Goal: Information Seeking & Learning: Learn about a topic

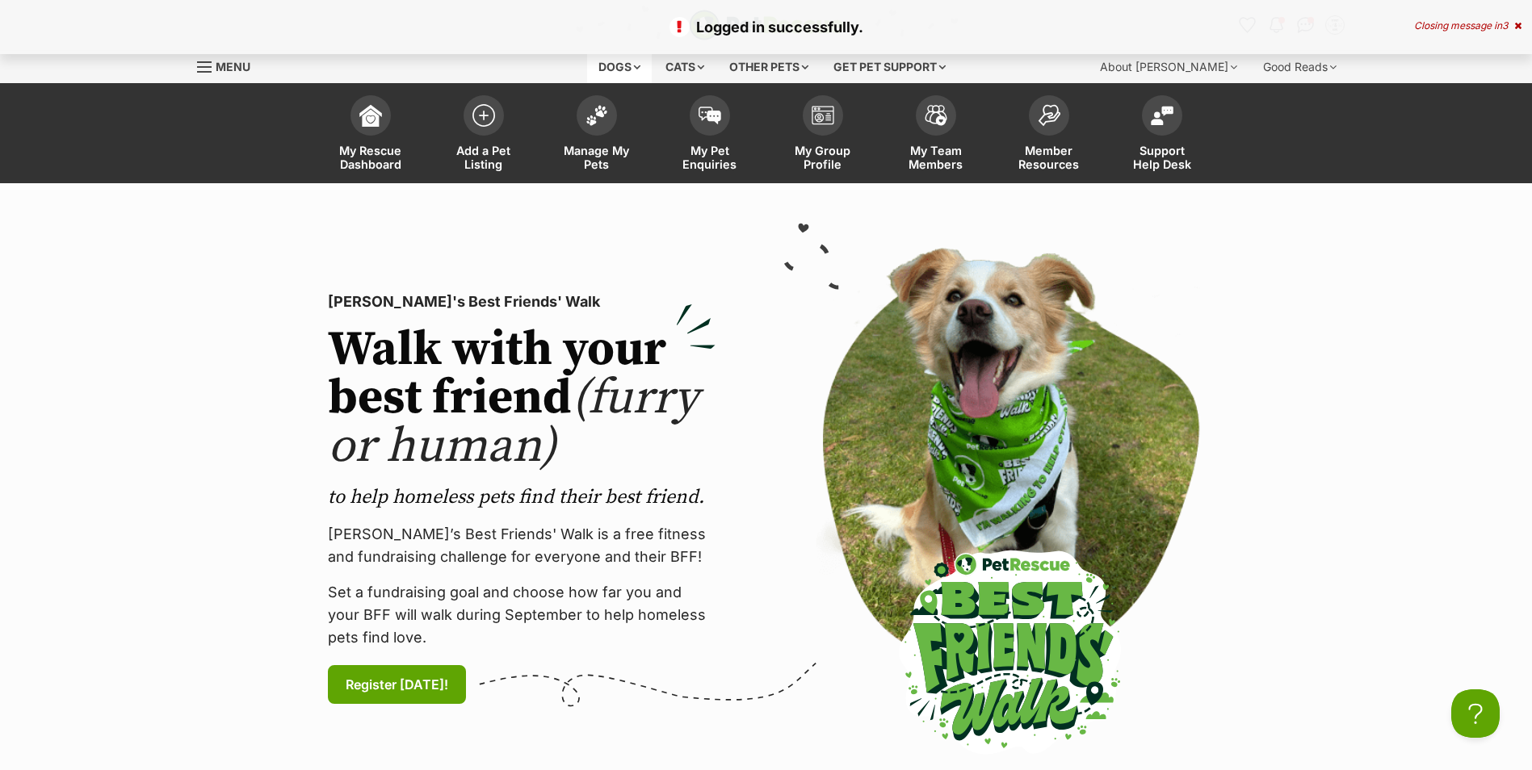
click at [630, 71] on div "Dogs" at bounding box center [619, 67] width 65 height 32
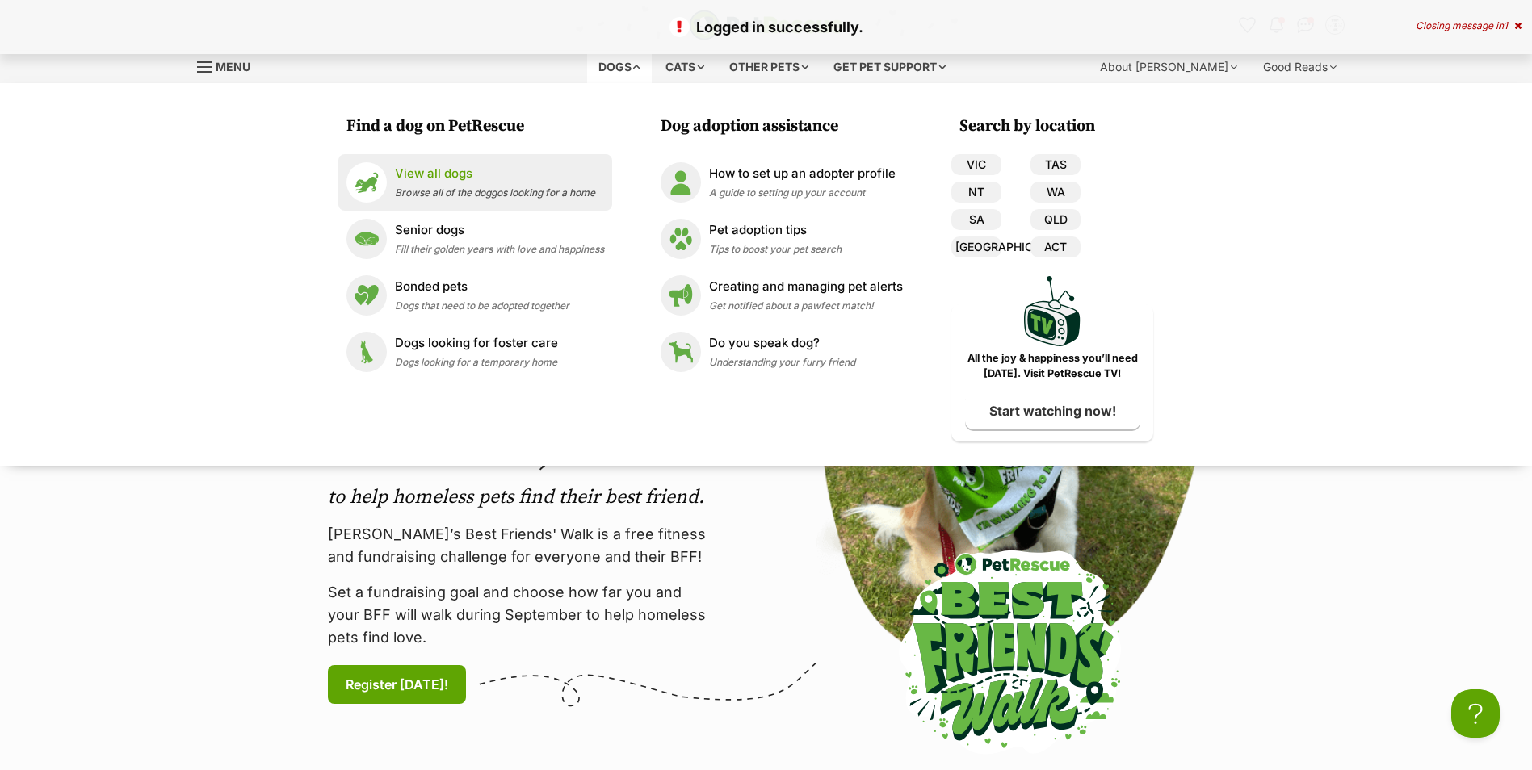
click at [456, 174] on p "View all dogs" at bounding box center [495, 174] width 200 height 19
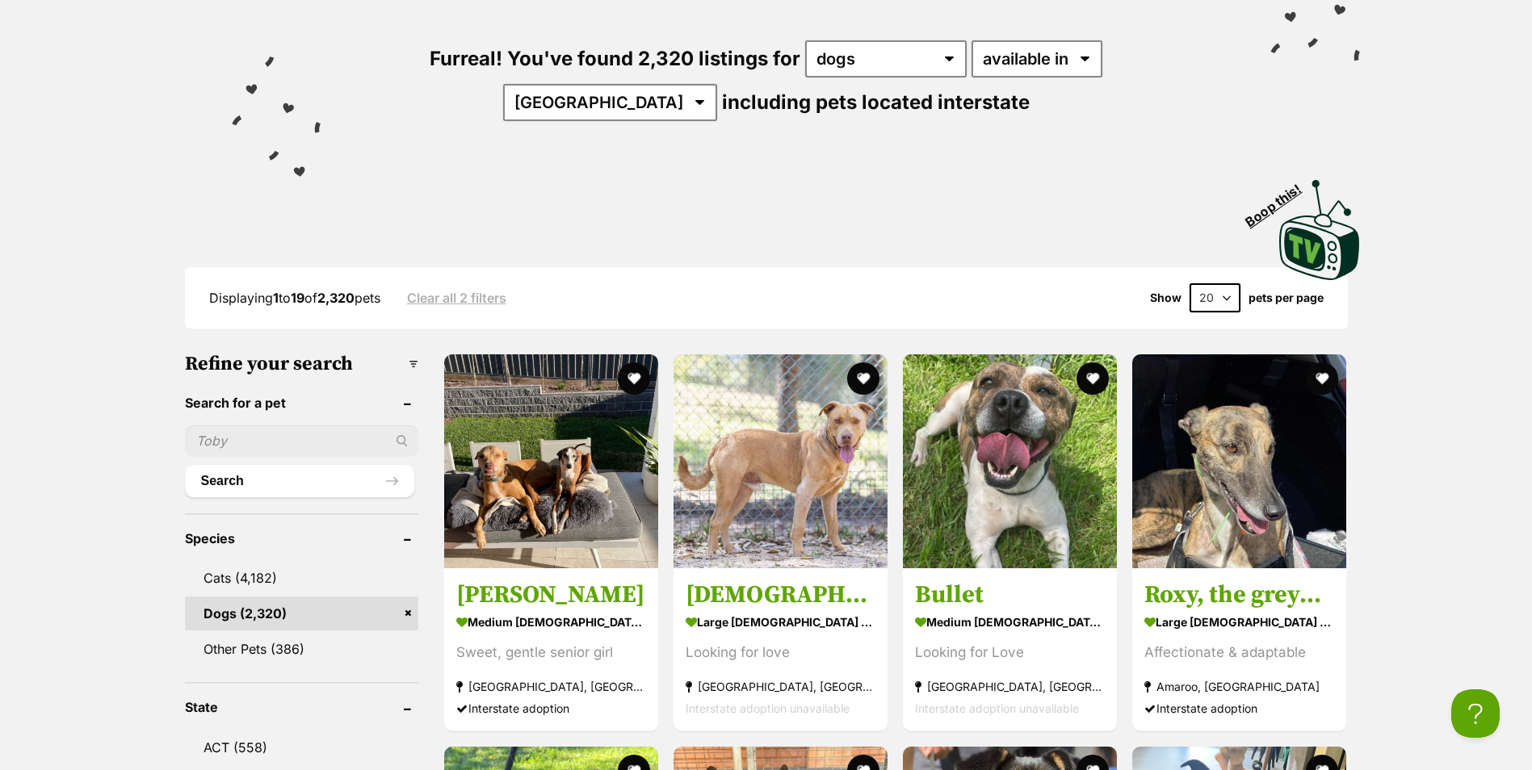
click at [272, 439] on input "text" at bounding box center [301, 441] width 233 height 31
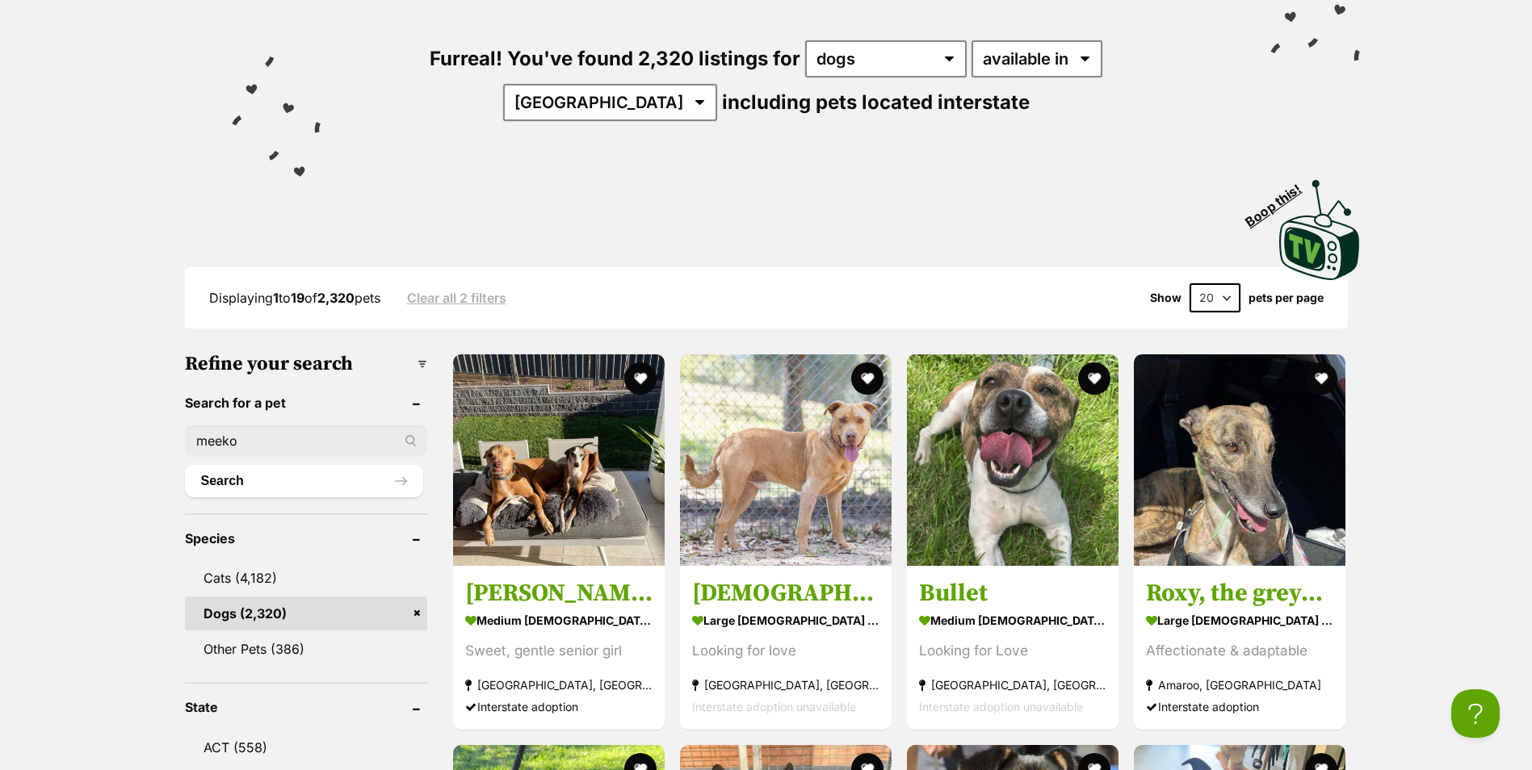
type input "meeko"
click at [185, 465] on button "Search" at bounding box center [304, 481] width 238 height 32
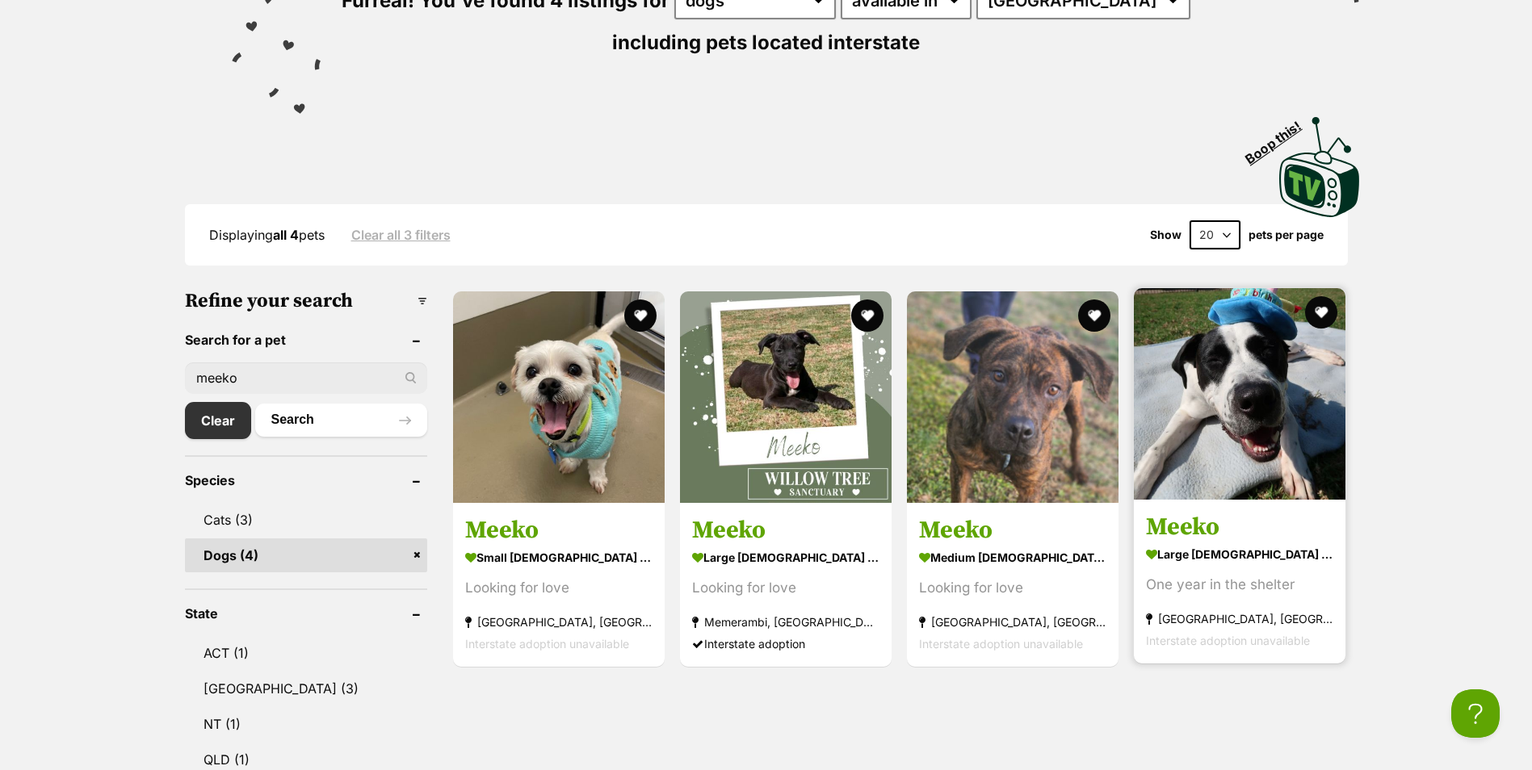
scroll to position [323, 0]
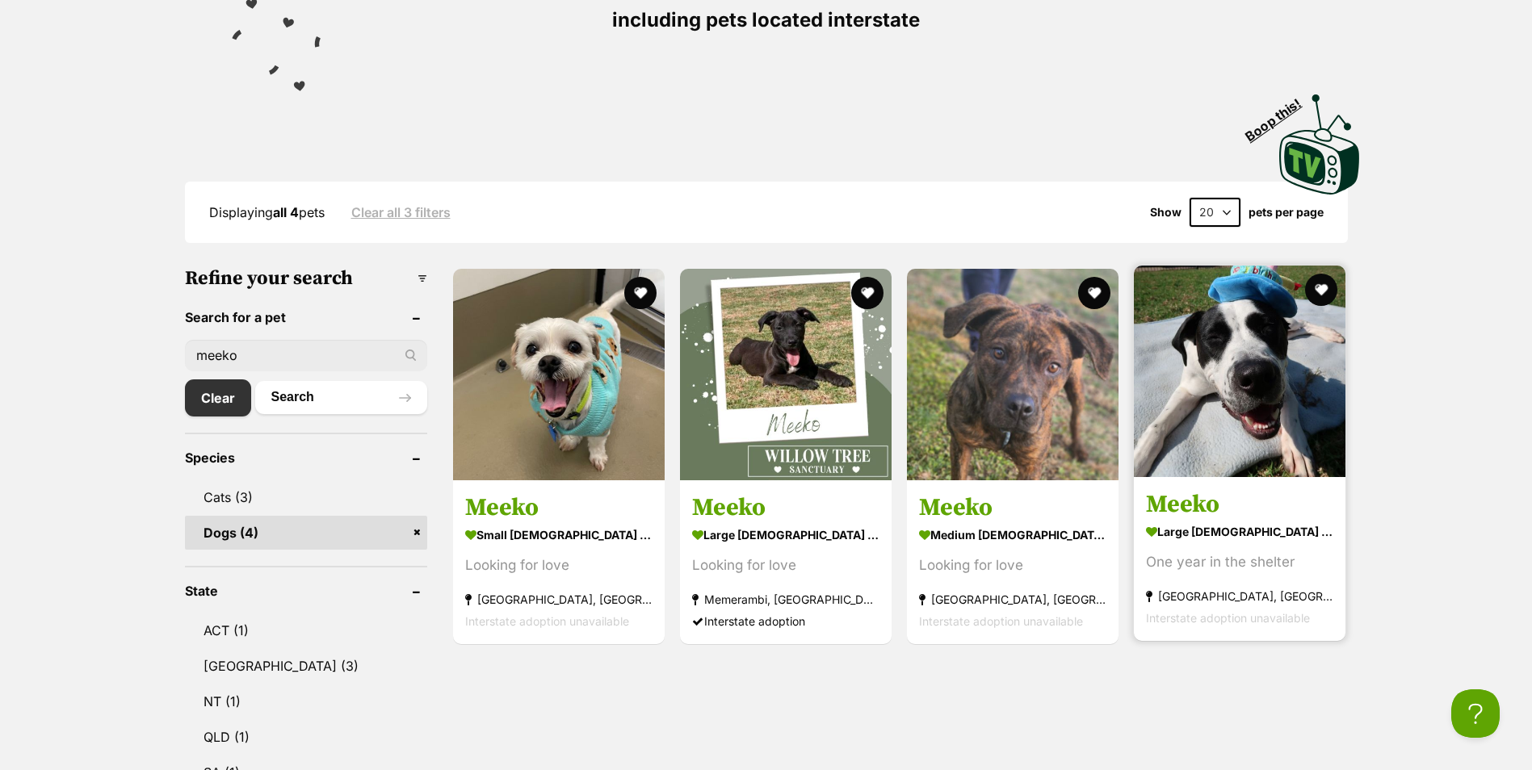
click at [1176, 447] on img at bounding box center [1240, 372] width 212 height 212
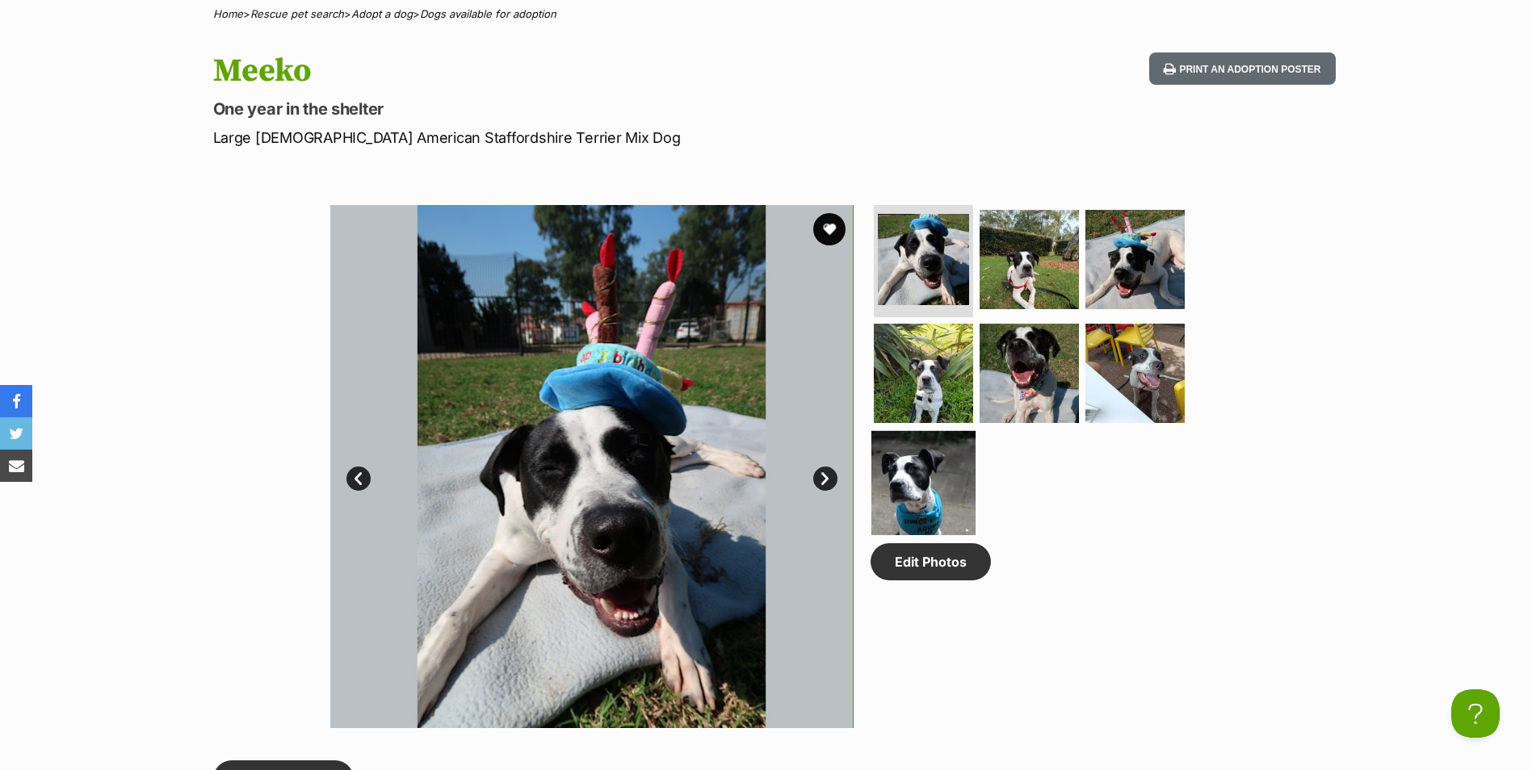
click at [944, 481] on img at bounding box center [923, 483] width 104 height 104
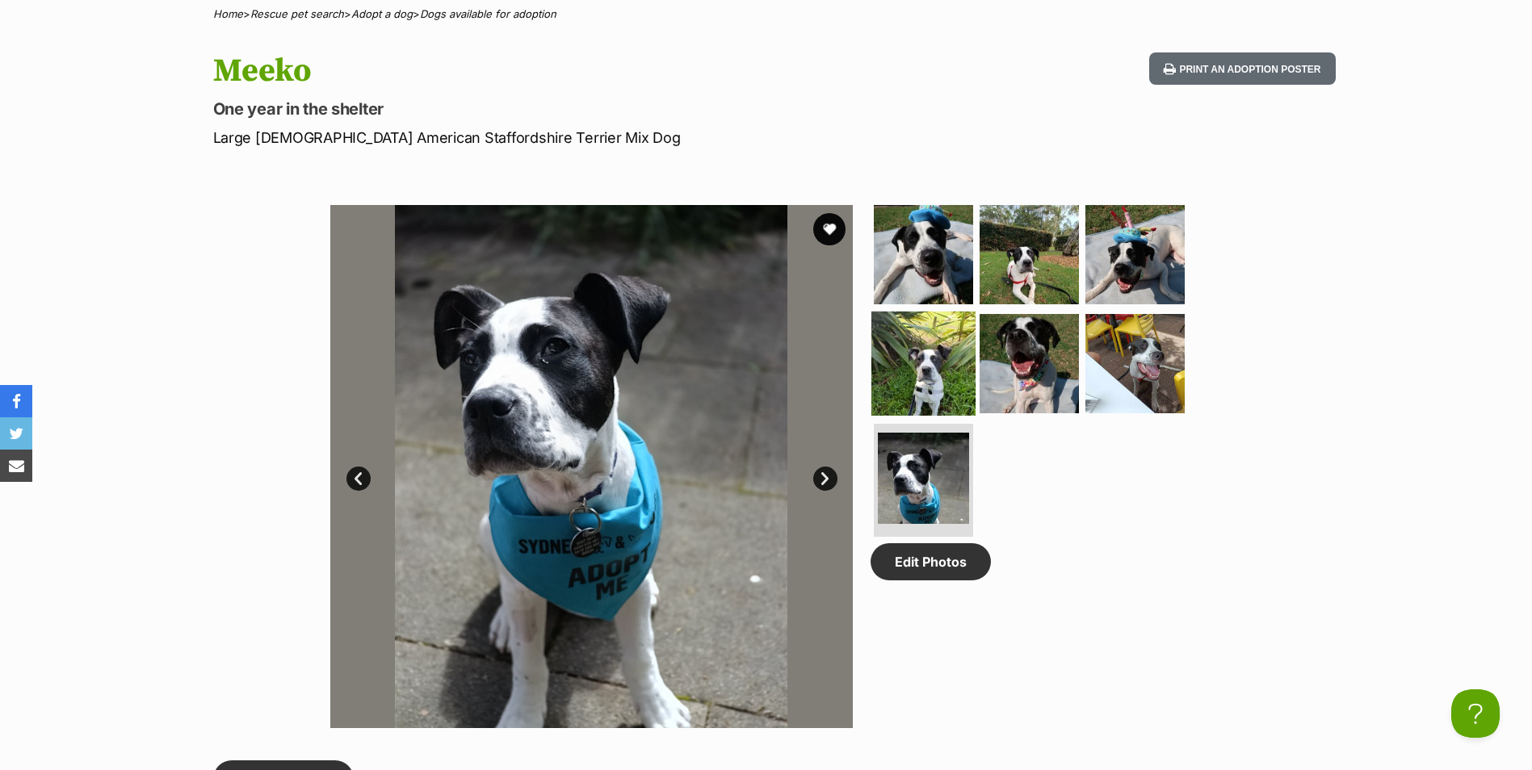
drag, startPoint x: 913, startPoint y: 378, endPoint x: 959, endPoint y: 407, distance: 55.1
click at [913, 377] on img at bounding box center [923, 364] width 104 height 104
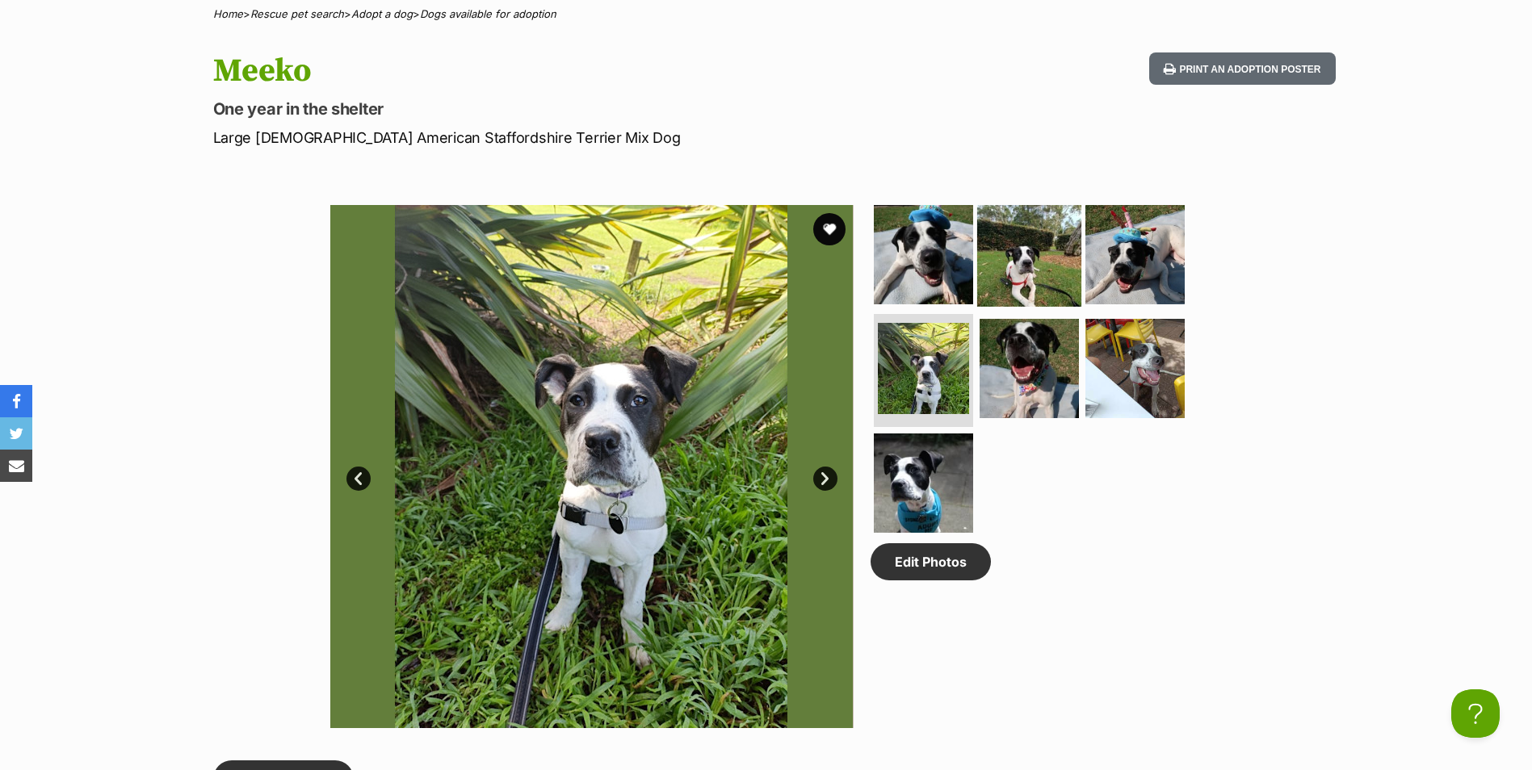
click at [1053, 293] on img at bounding box center [1029, 254] width 104 height 104
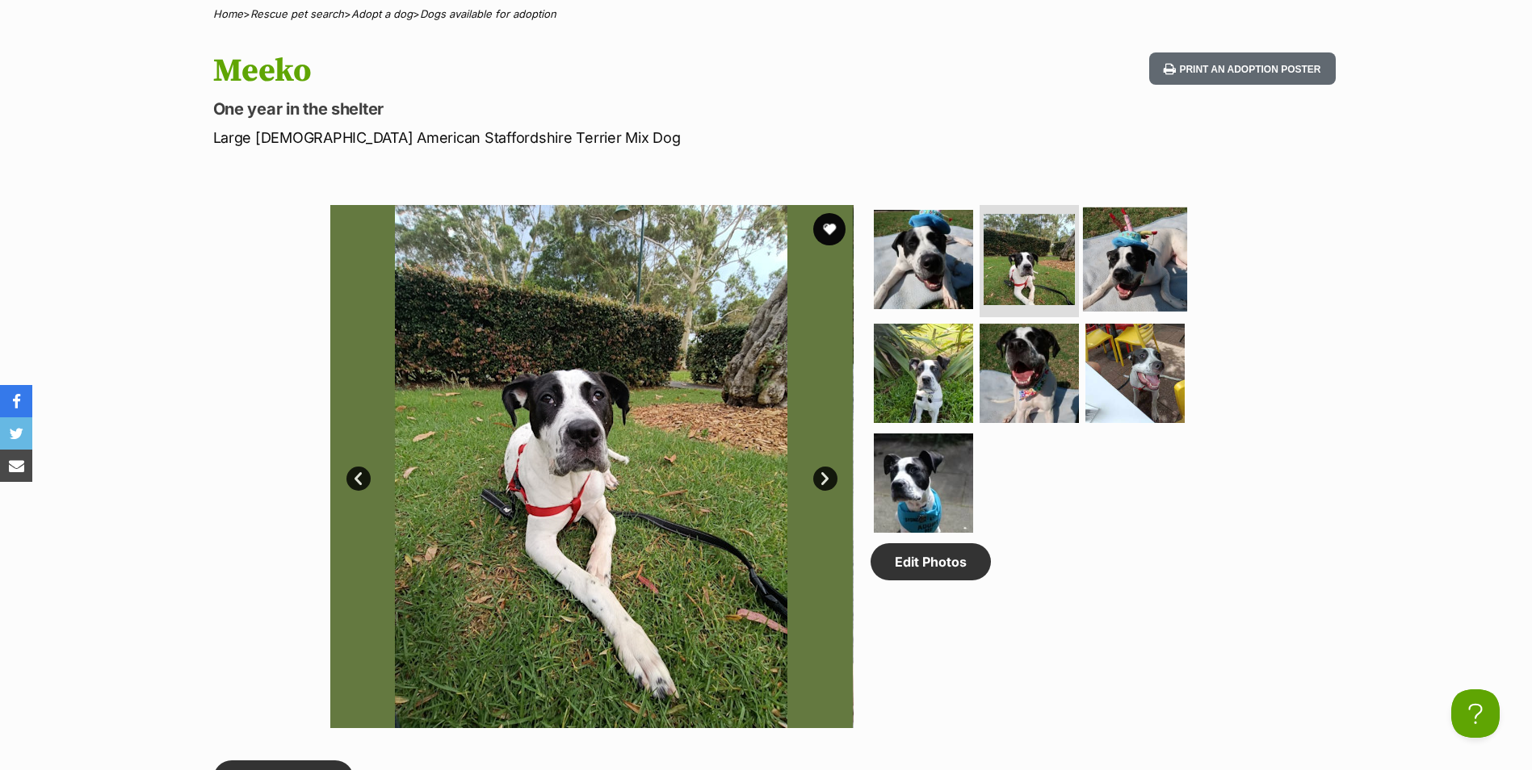
click at [1087, 275] on img at bounding box center [1135, 259] width 104 height 104
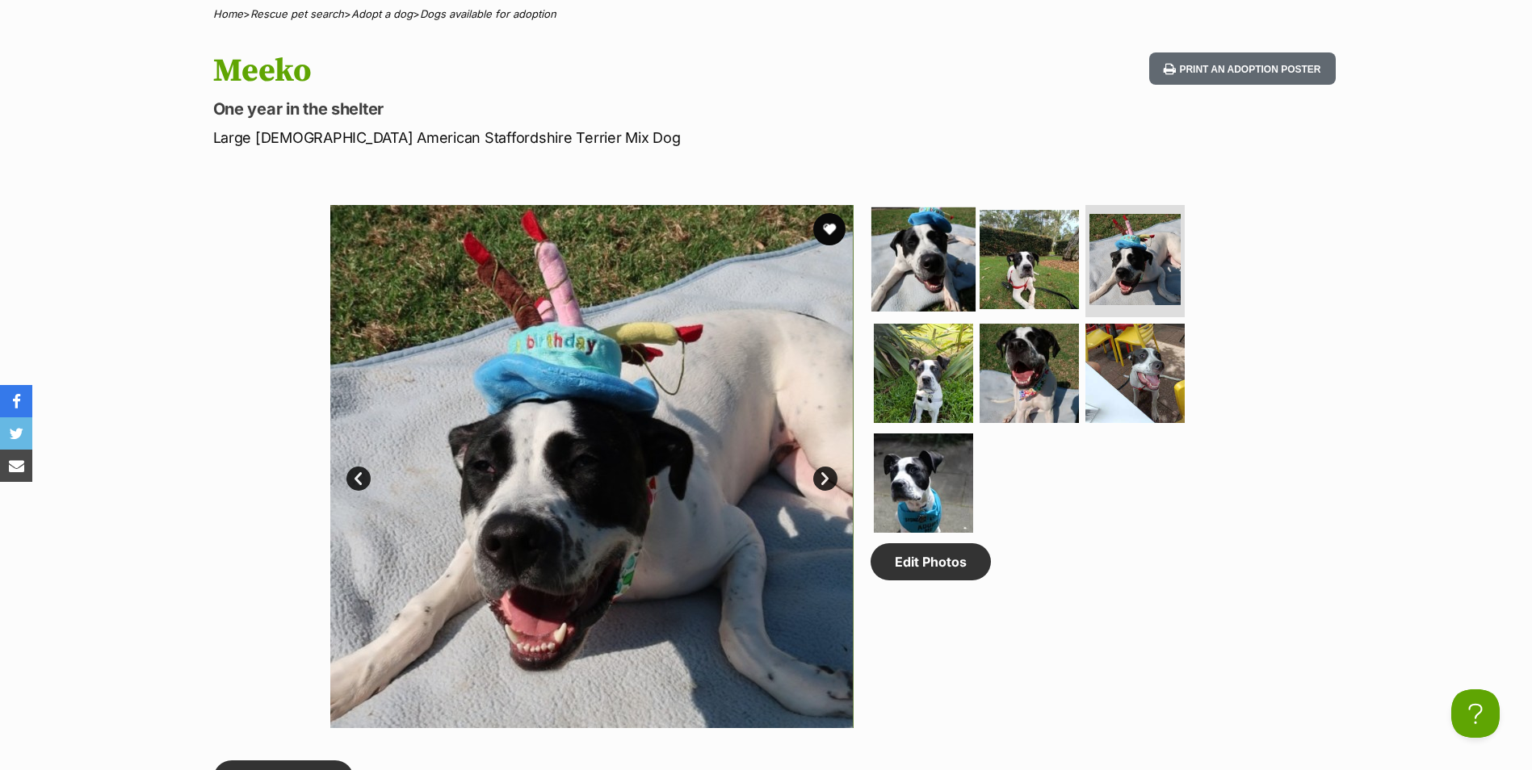
click at [939, 276] on img at bounding box center [923, 259] width 104 height 104
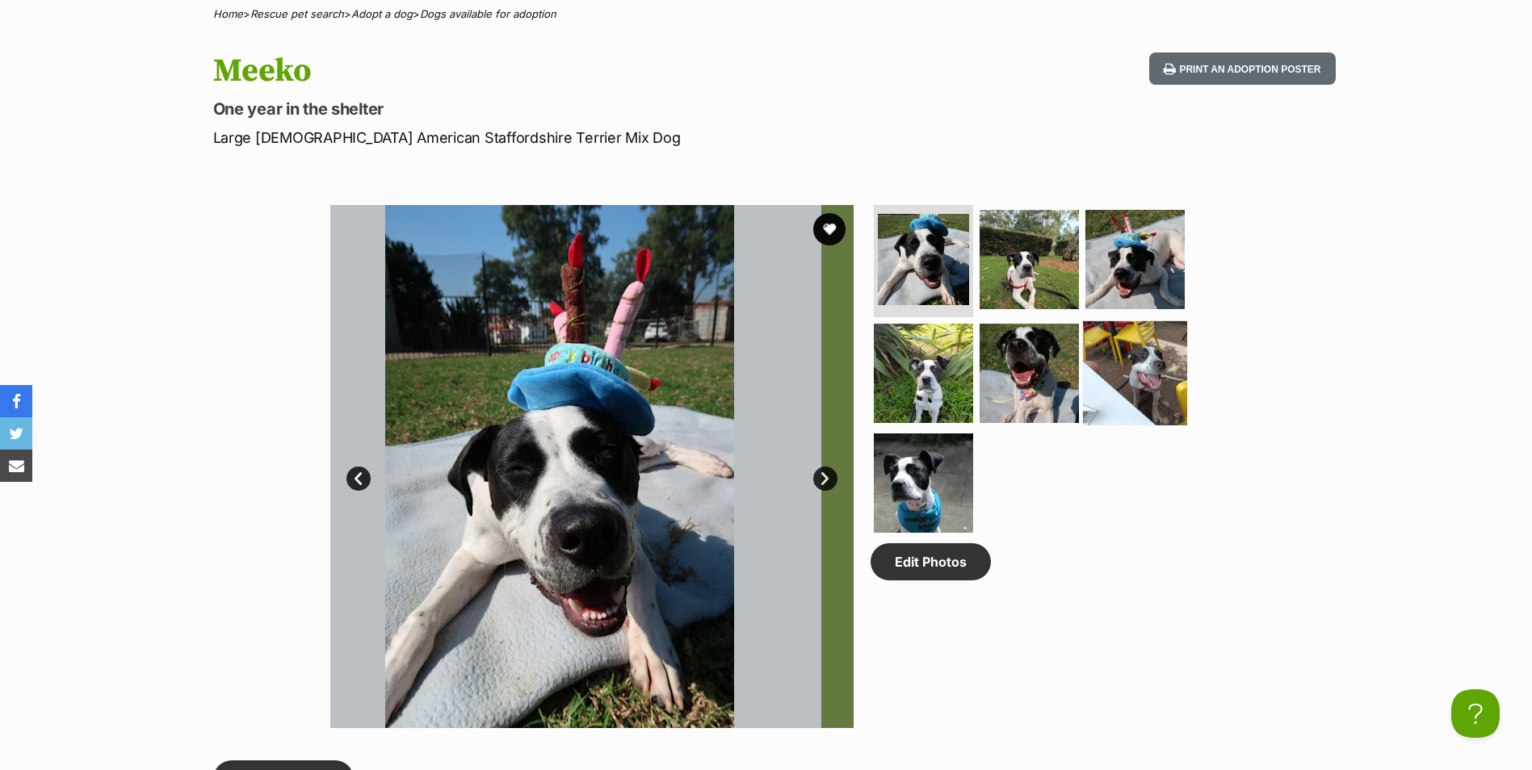
click at [1123, 378] on img at bounding box center [1135, 373] width 104 height 104
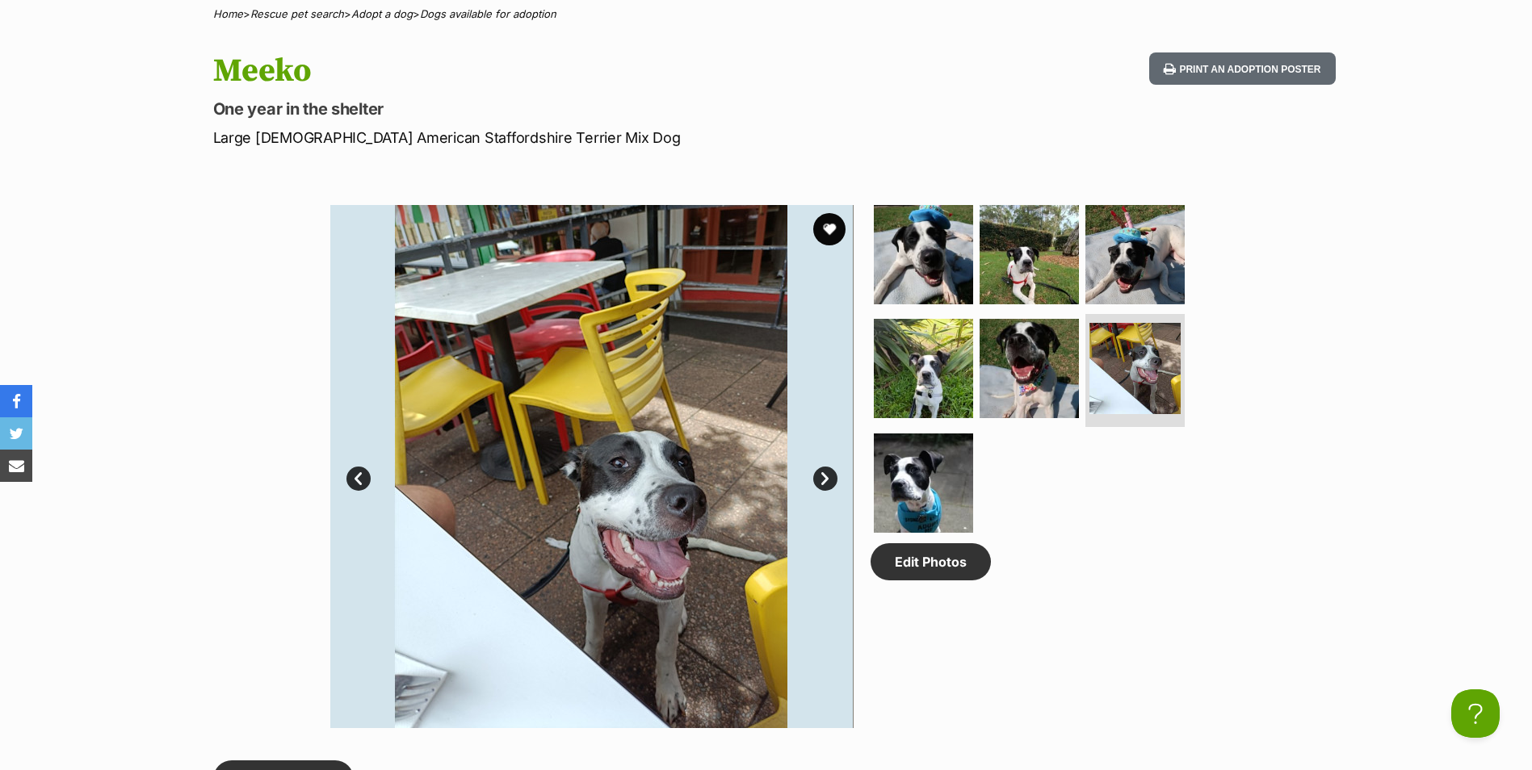
click at [1077, 388] on ul at bounding box center [1036, 374] width 331 height 338
click at [1051, 384] on img at bounding box center [1029, 369] width 104 height 104
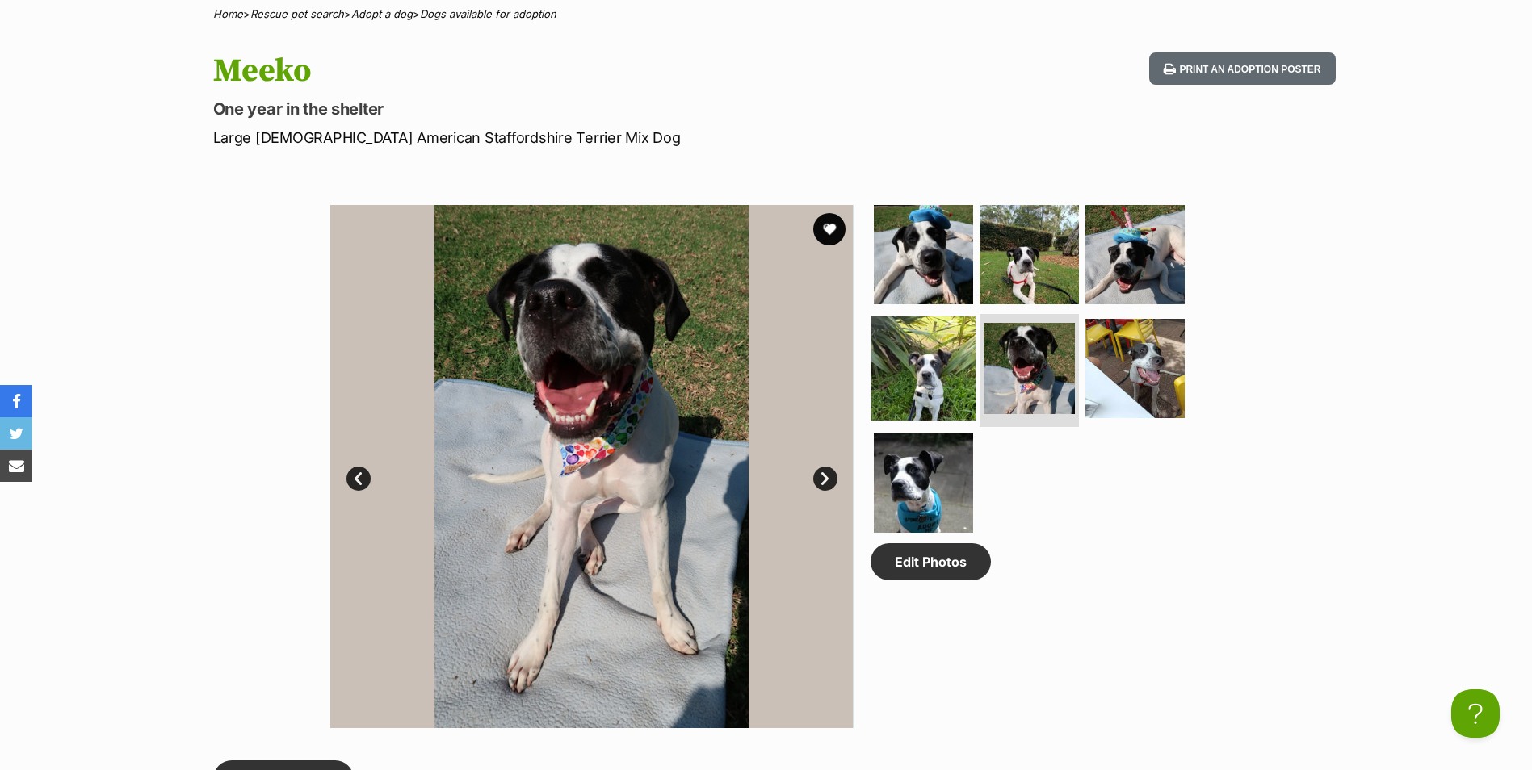
click at [963, 380] on img at bounding box center [923, 369] width 104 height 104
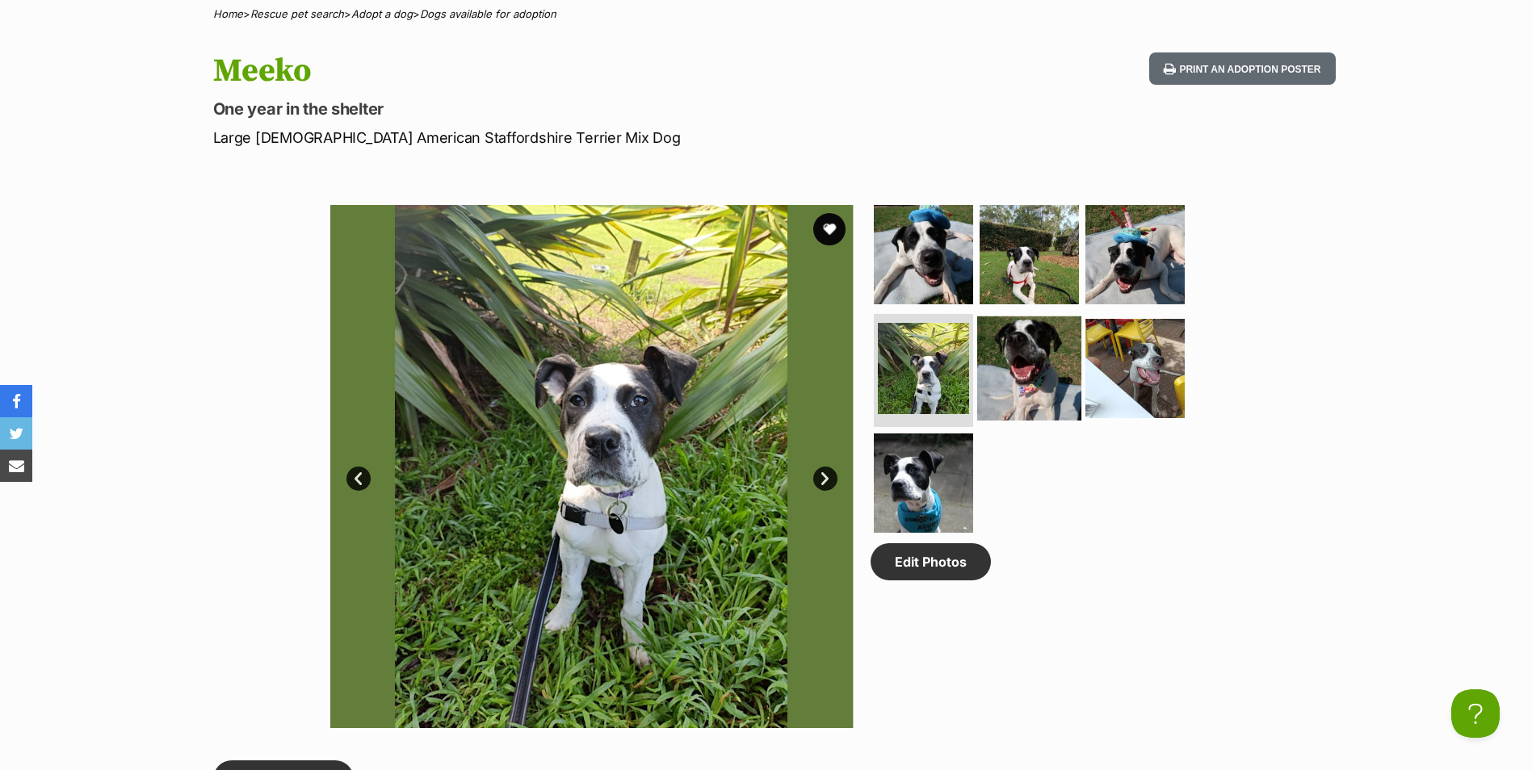
click at [1016, 384] on img at bounding box center [1029, 369] width 104 height 104
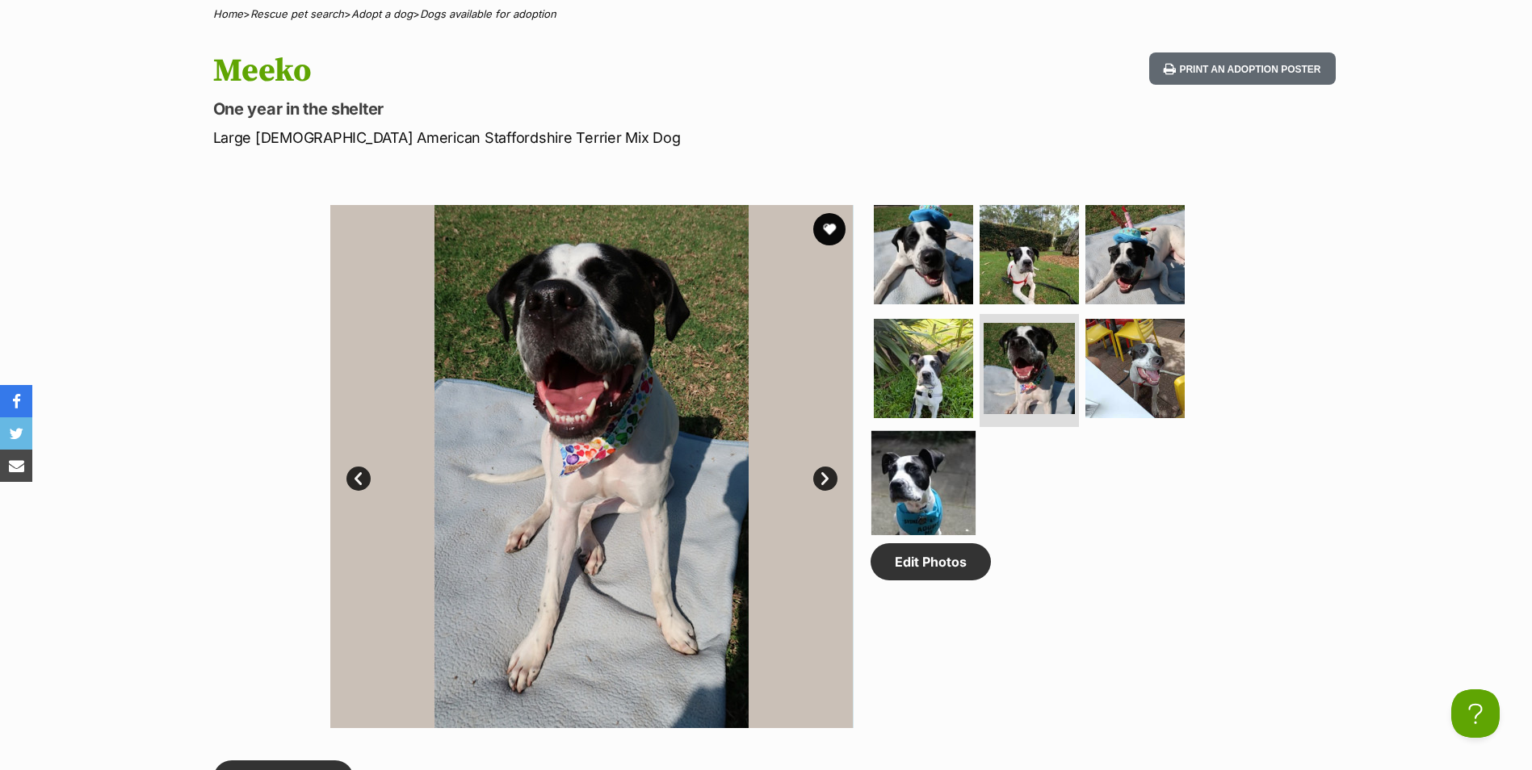
click at [920, 452] on img at bounding box center [923, 483] width 104 height 104
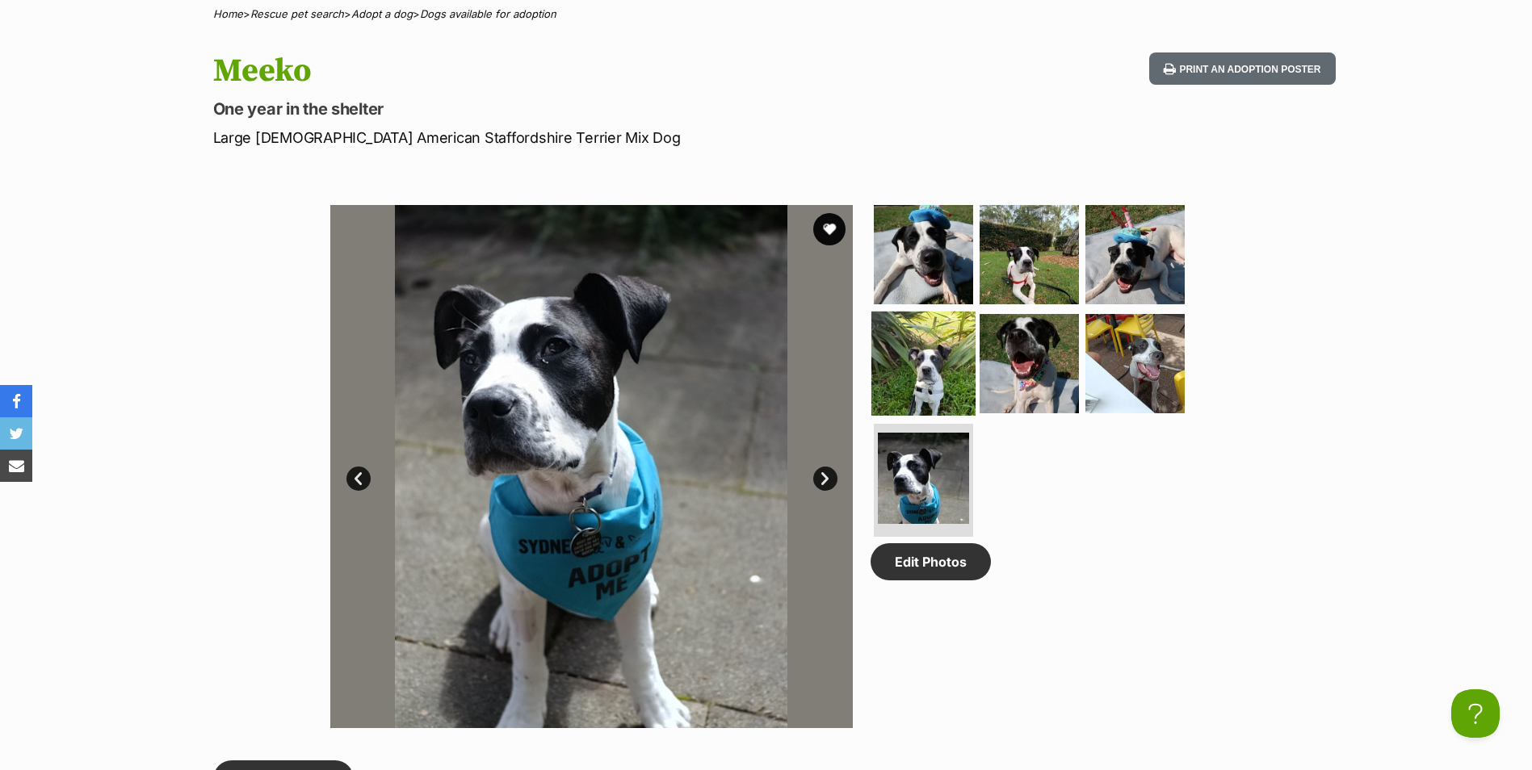
click at [933, 375] on img at bounding box center [923, 364] width 104 height 104
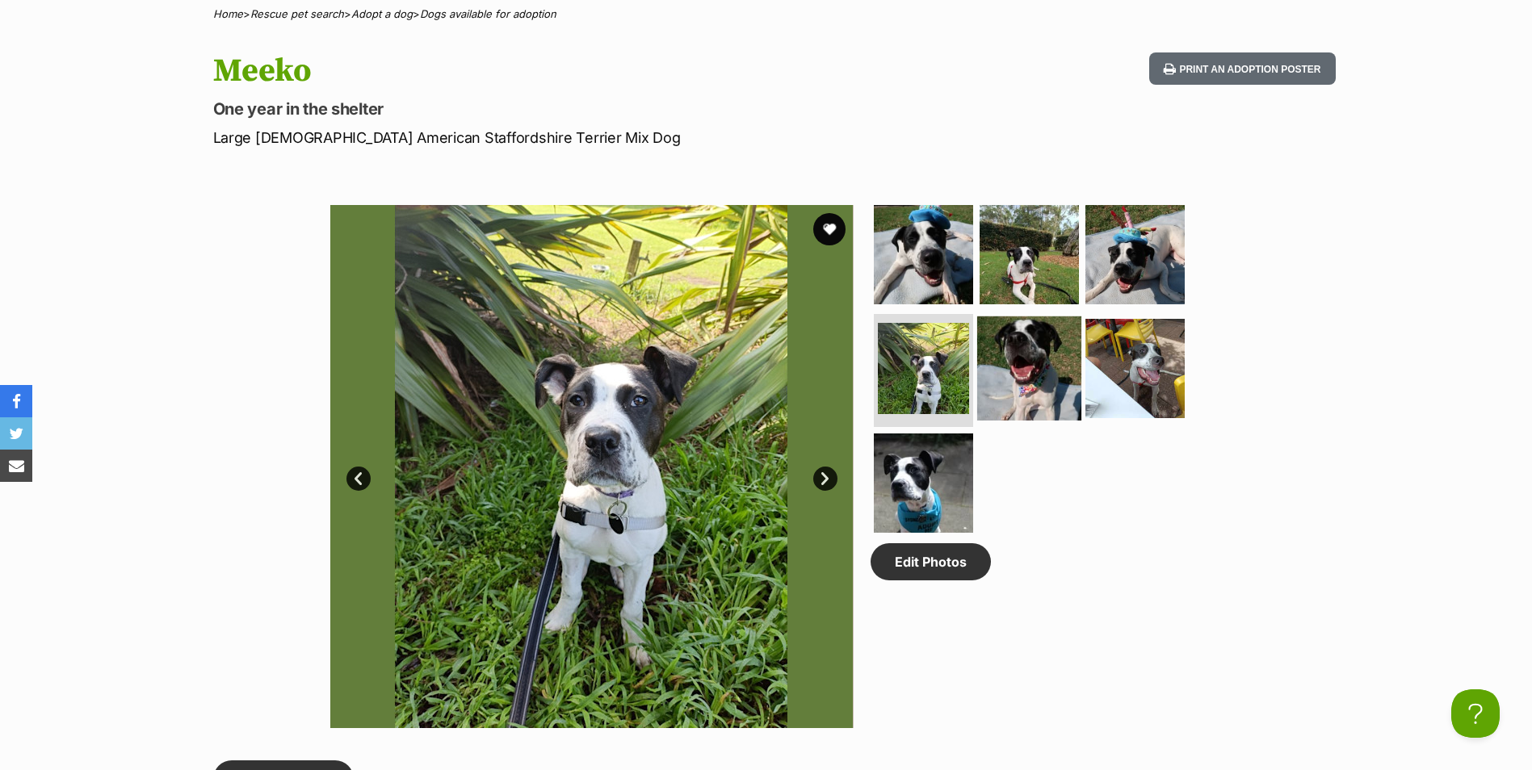
click at [1031, 369] on img at bounding box center [1029, 369] width 104 height 104
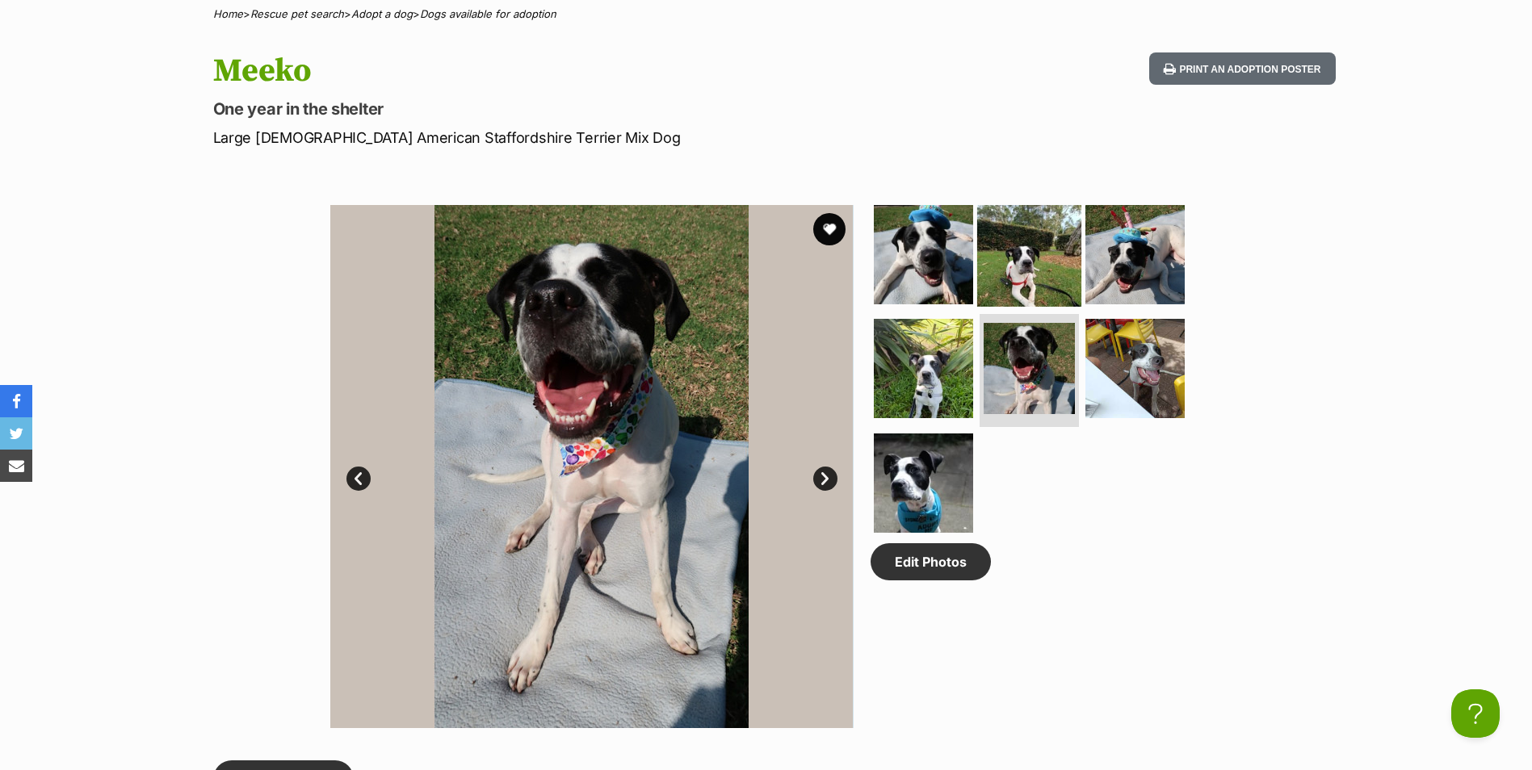
click at [992, 267] on img at bounding box center [1029, 254] width 104 height 104
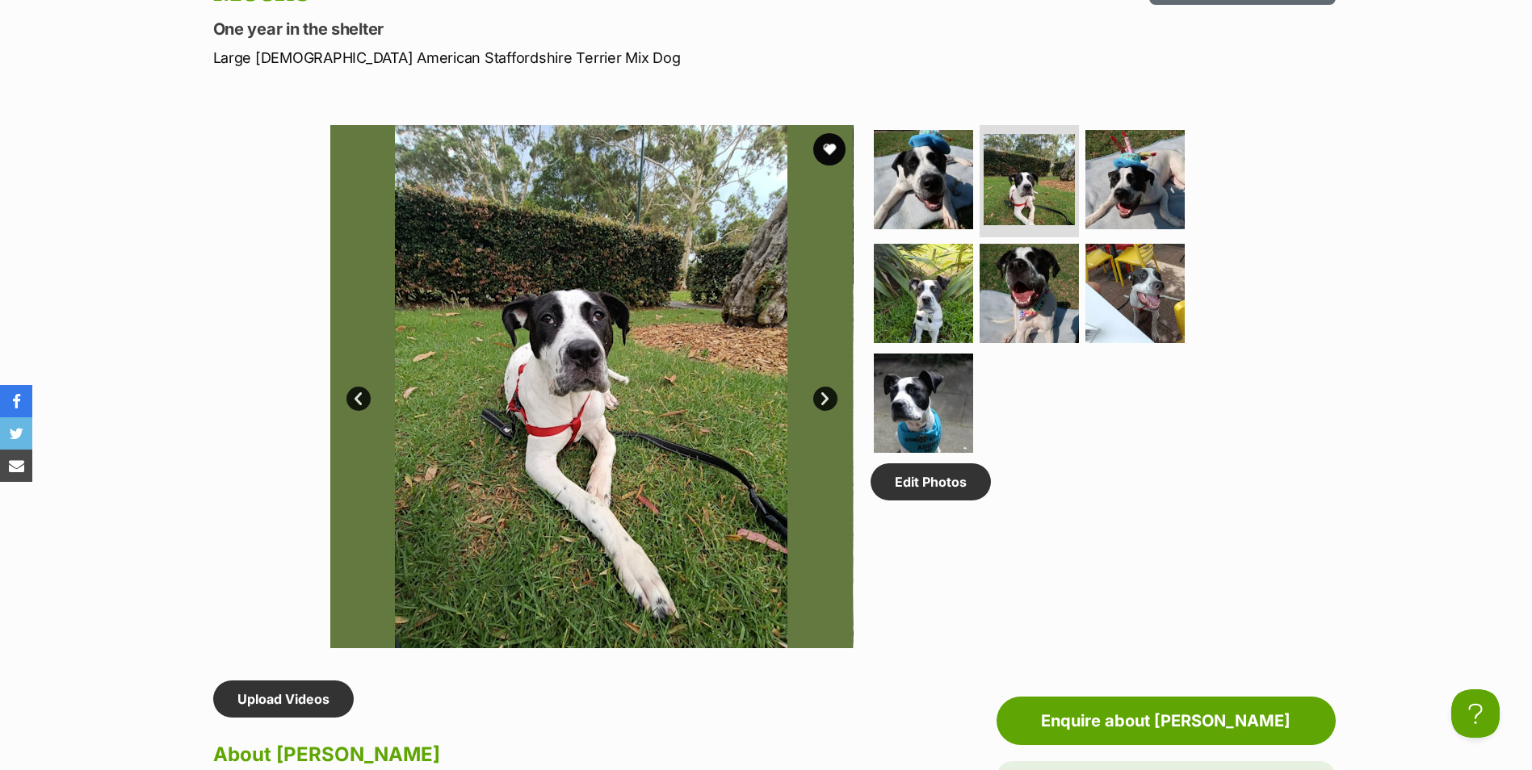
scroll to position [727, 0]
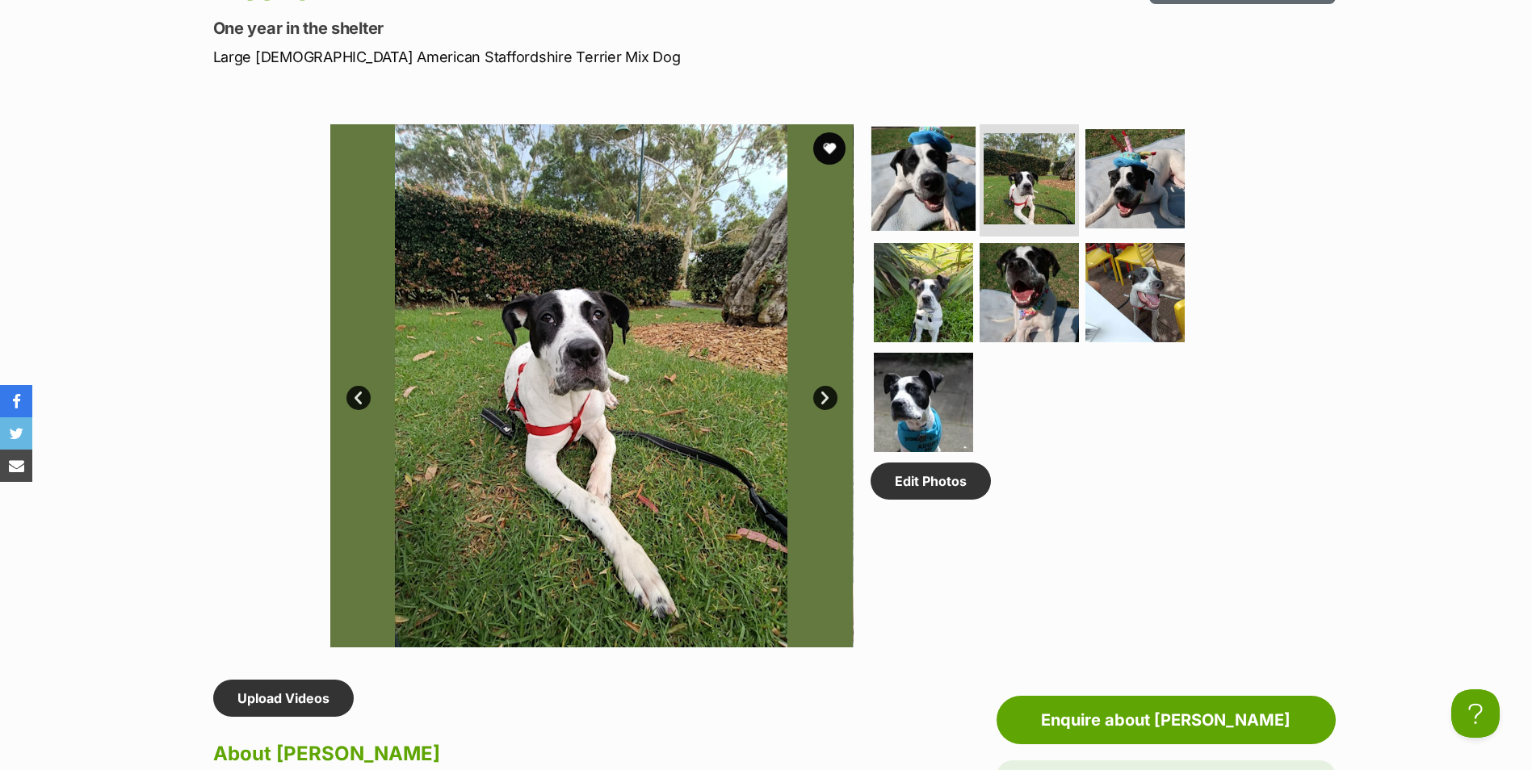
click at [934, 222] on img at bounding box center [923, 178] width 104 height 104
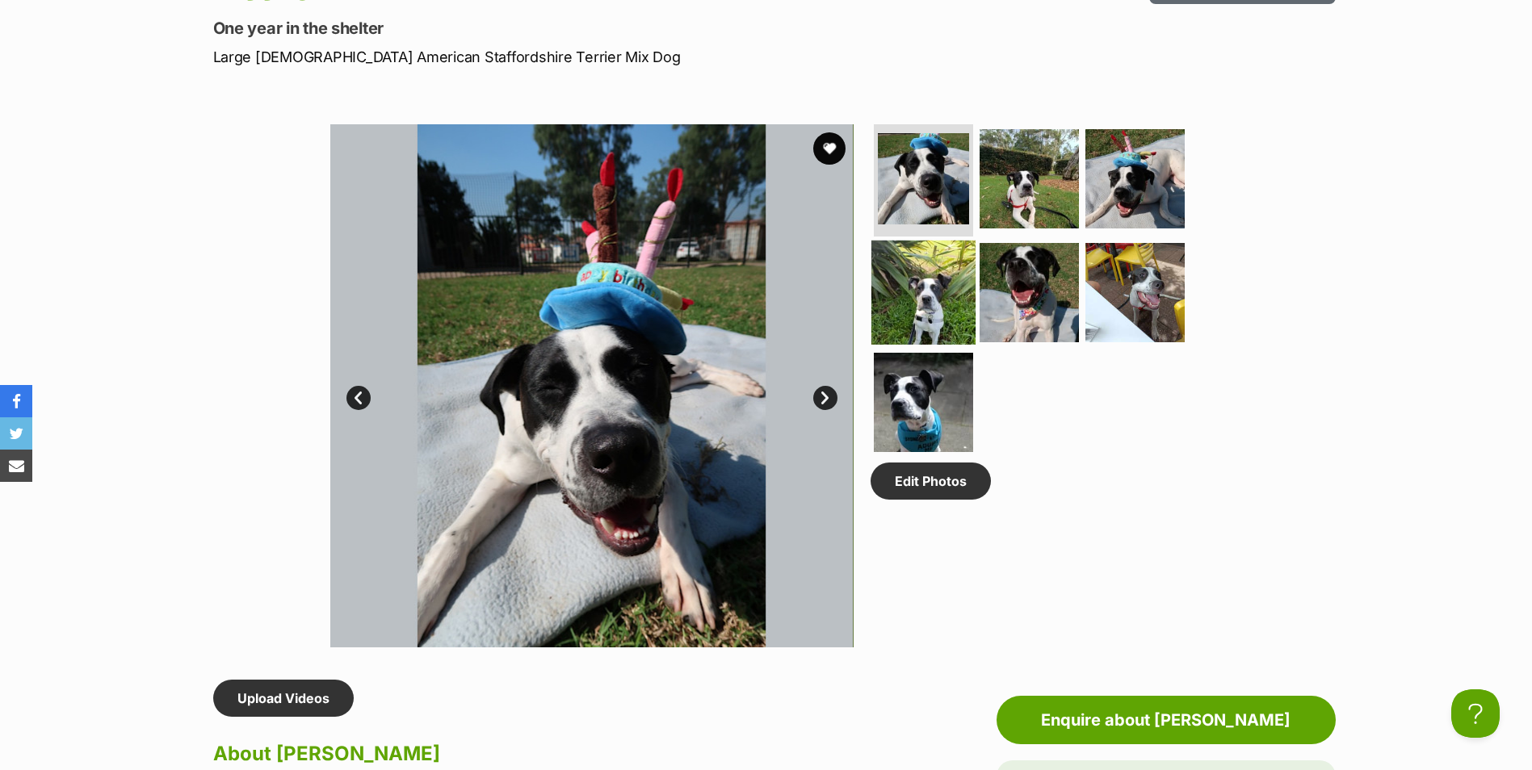
click at [918, 304] on img at bounding box center [923, 293] width 104 height 104
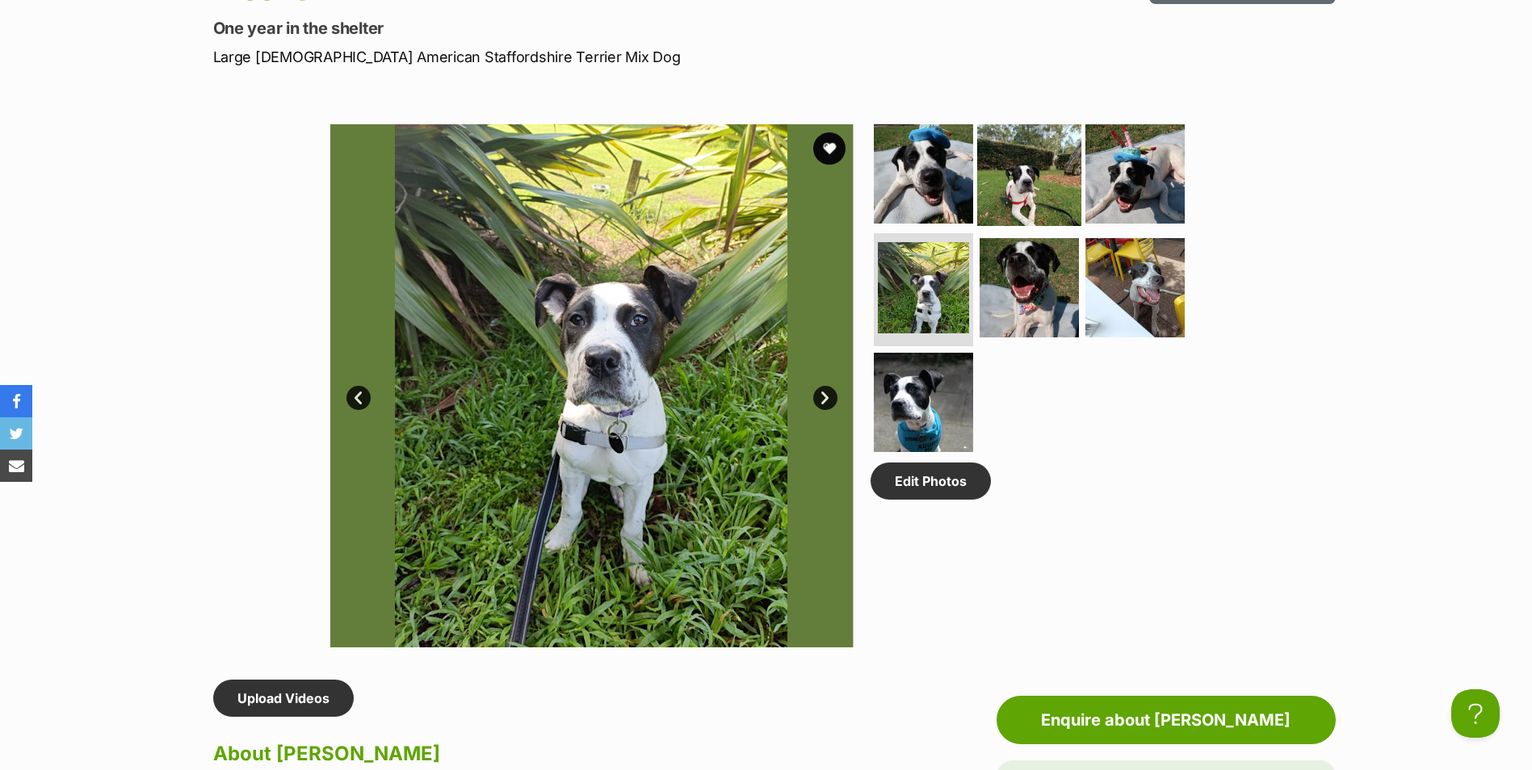
click at [1002, 166] on img at bounding box center [1029, 173] width 104 height 104
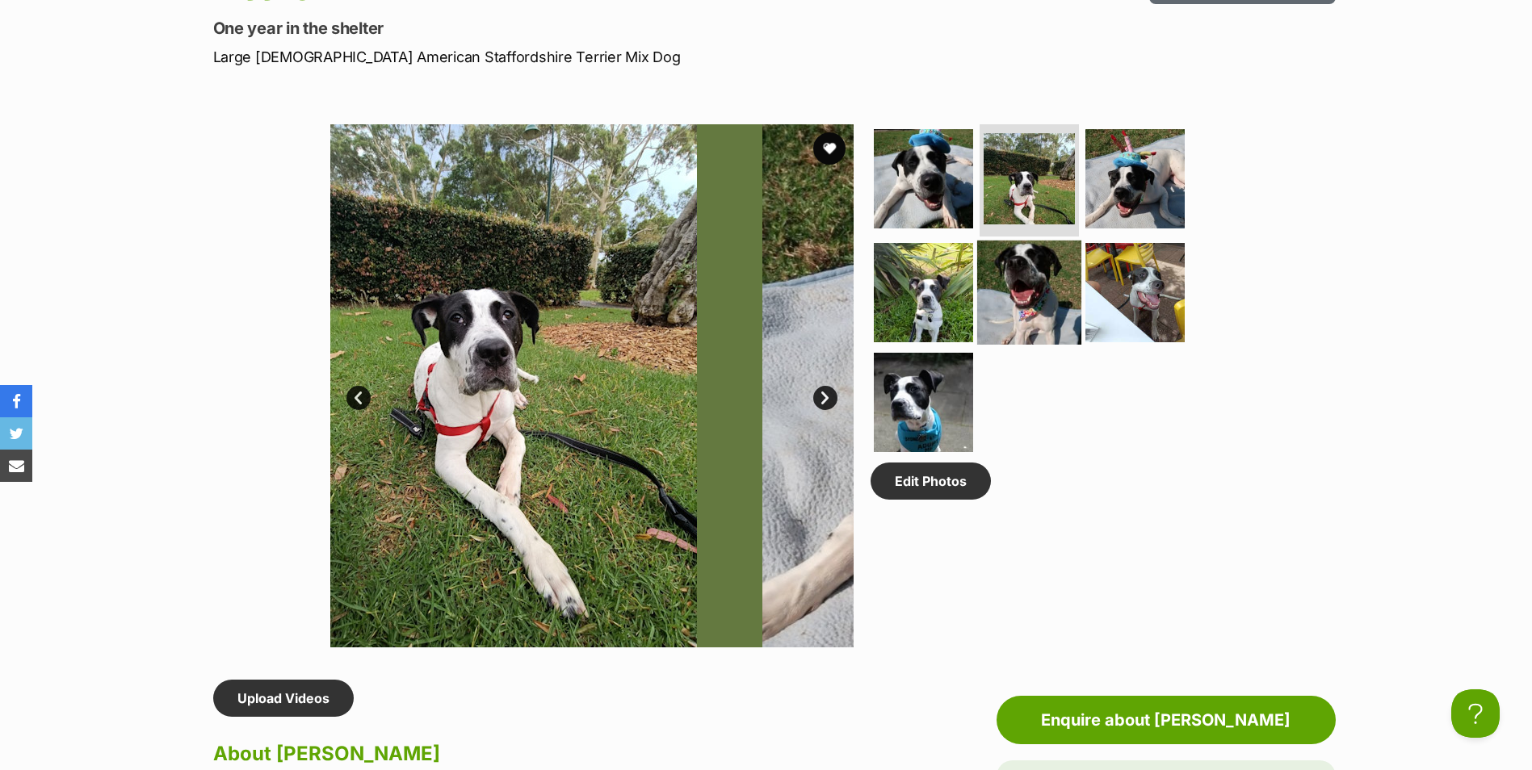
click at [1026, 307] on img at bounding box center [1029, 293] width 104 height 104
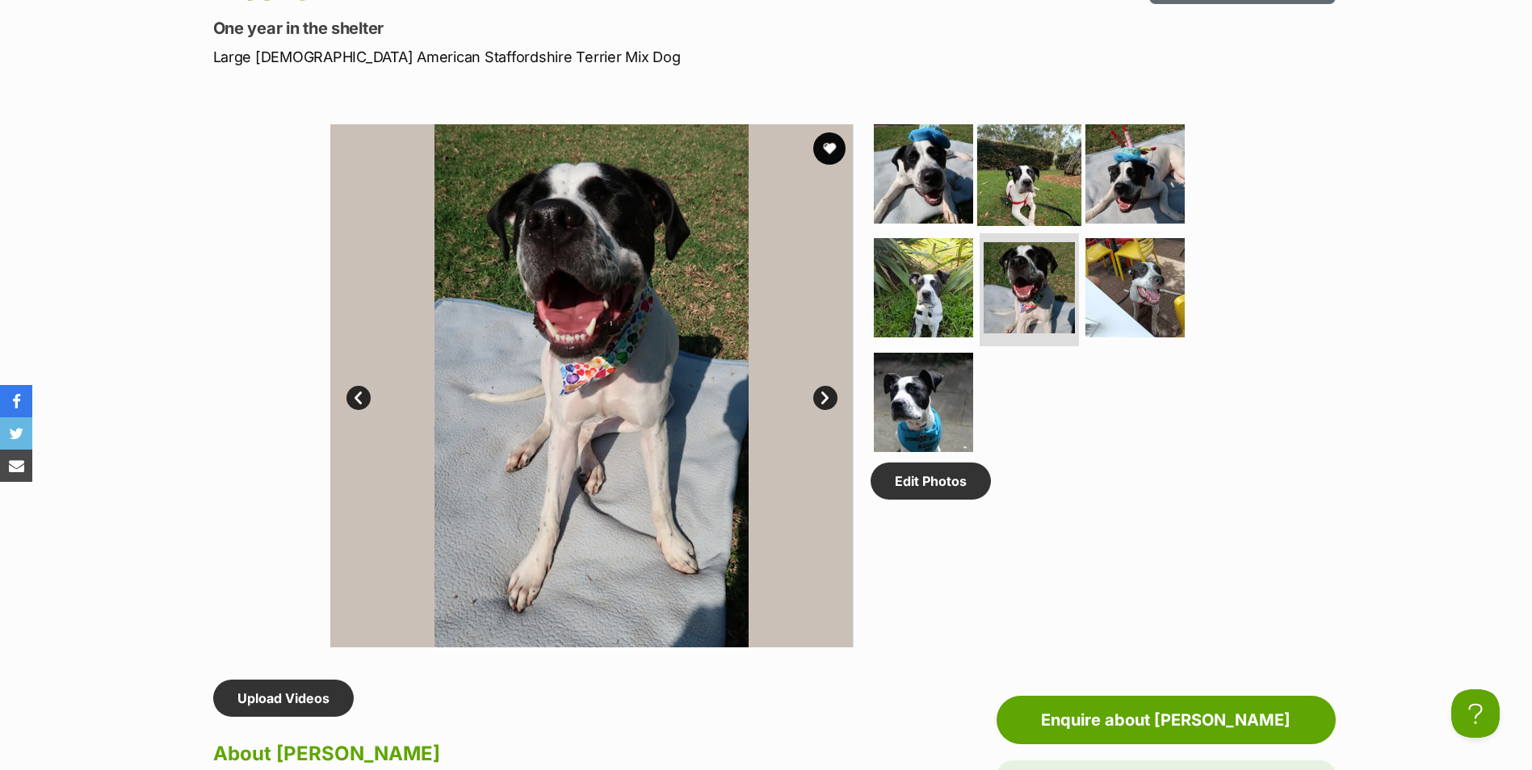
click at [998, 183] on img at bounding box center [1029, 173] width 104 height 104
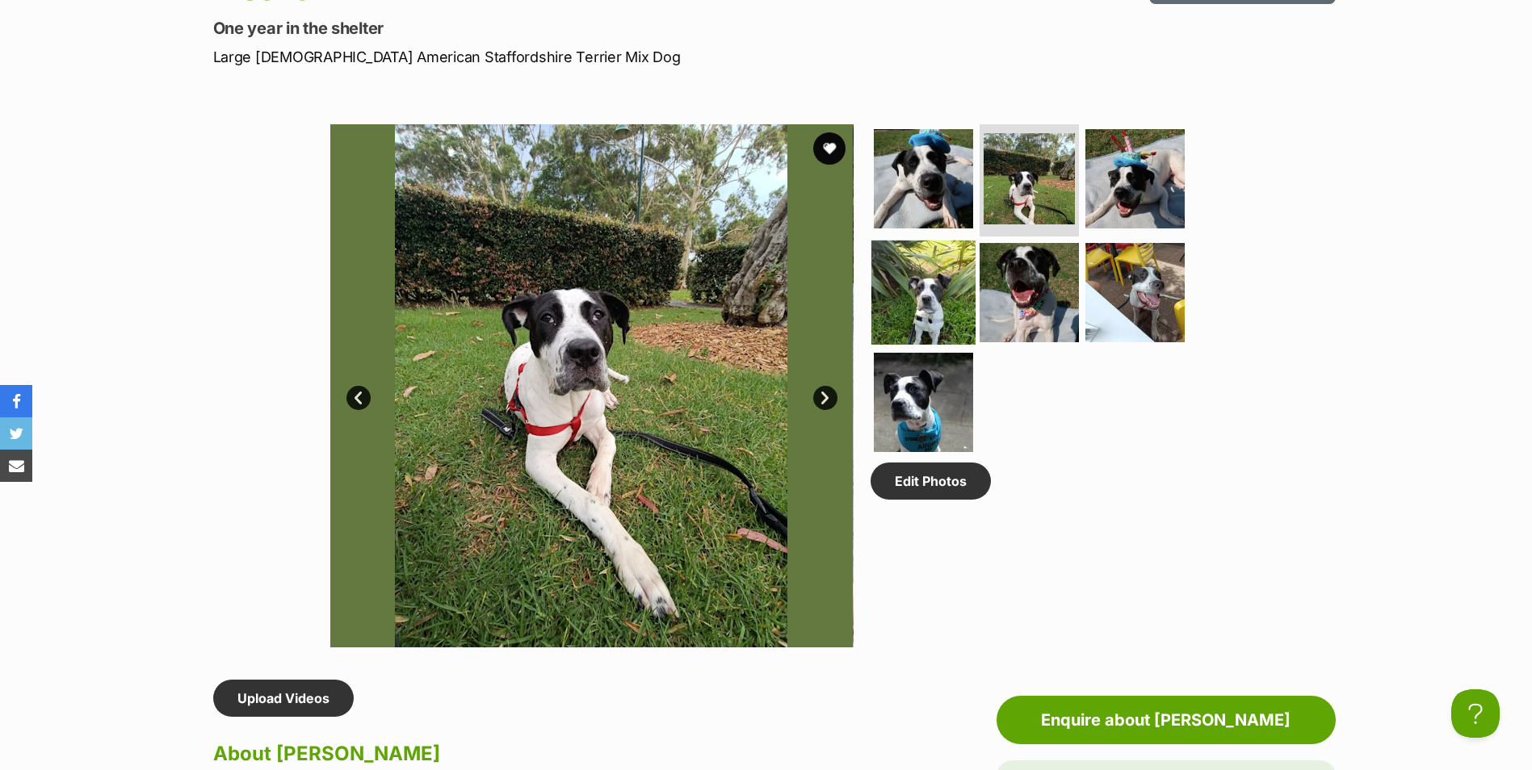
click at [917, 317] on img at bounding box center [923, 293] width 104 height 104
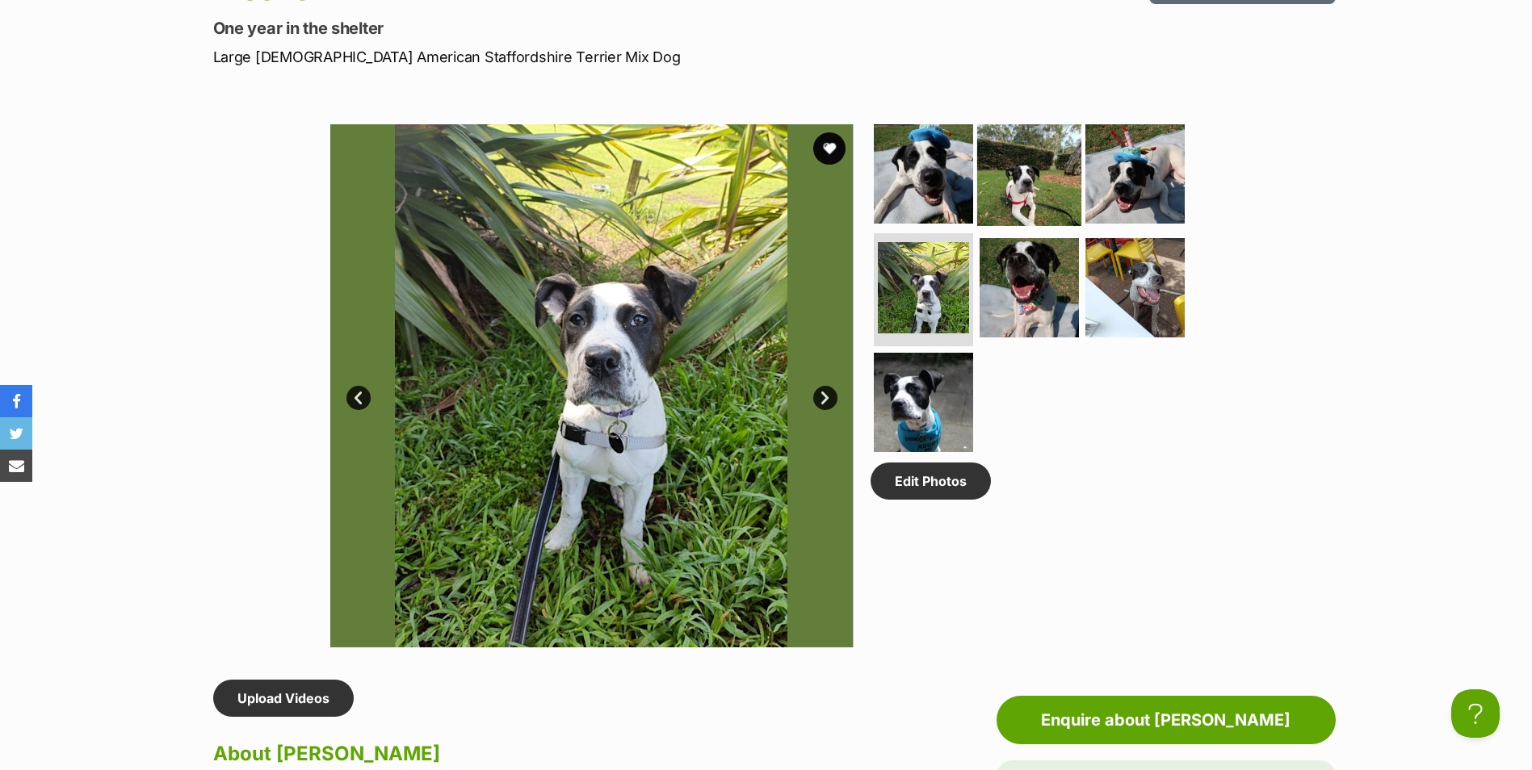
click at [1025, 178] on img at bounding box center [1029, 173] width 104 height 104
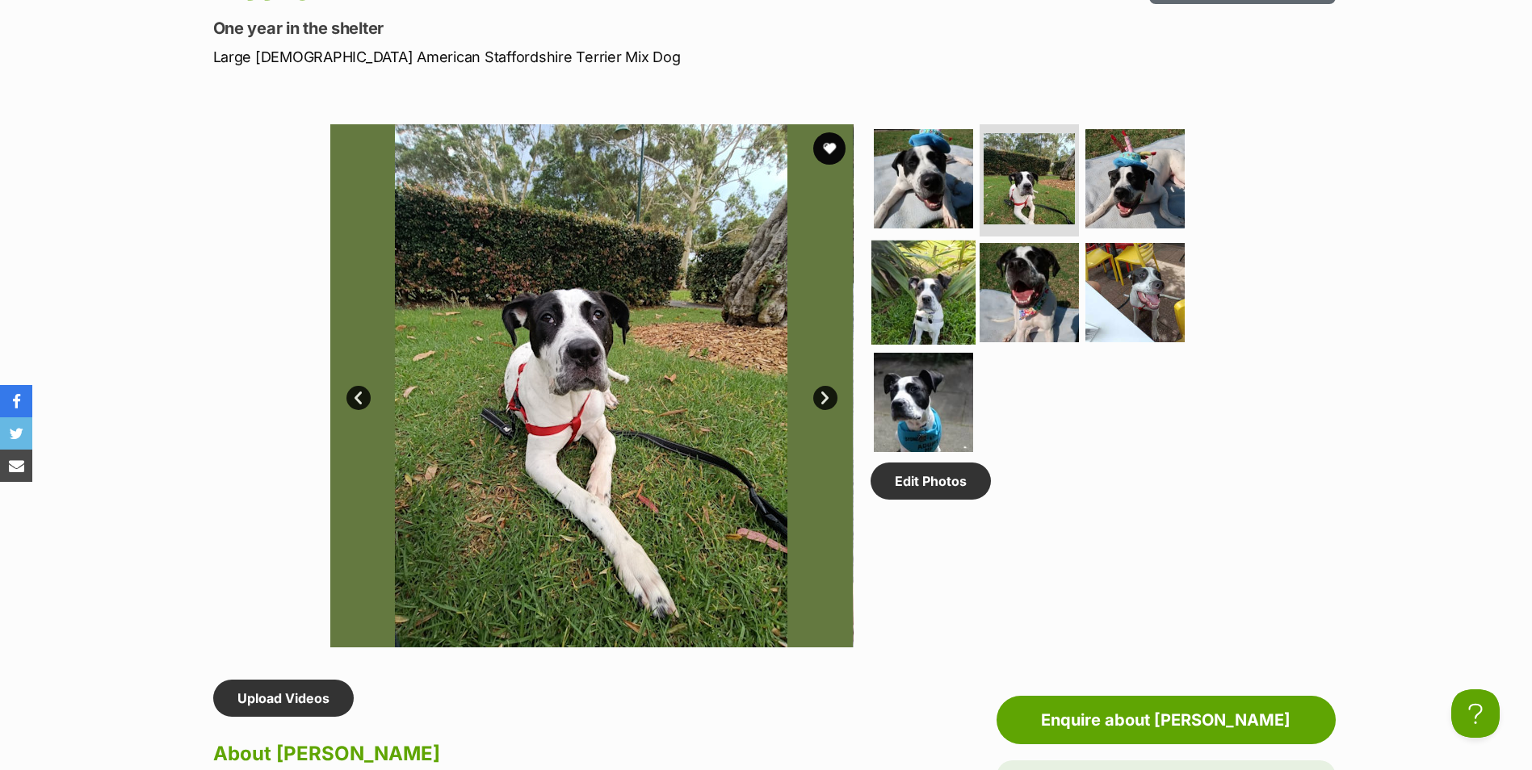
click at [953, 306] on img at bounding box center [923, 293] width 104 height 104
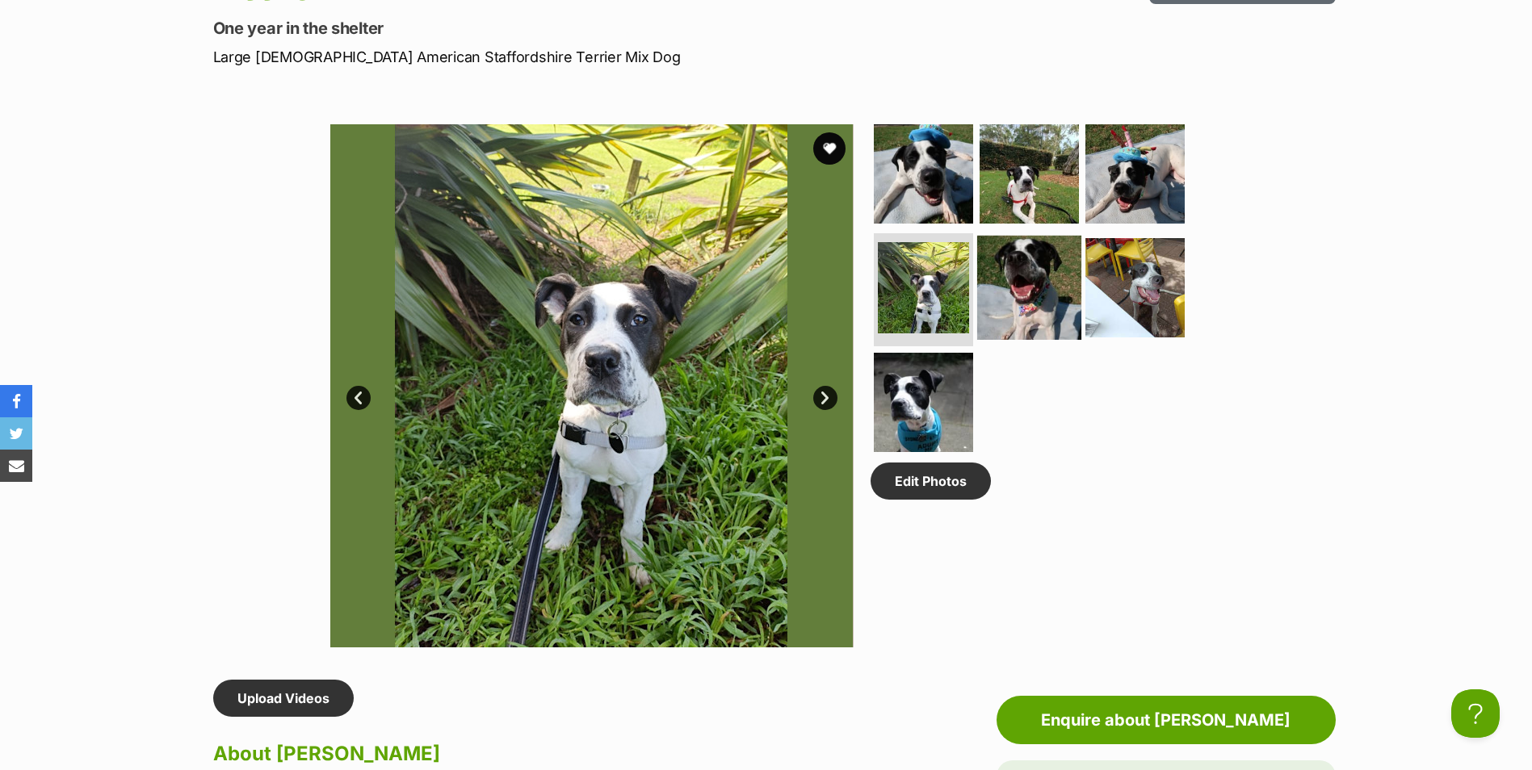
click at [993, 292] on img at bounding box center [1029, 288] width 104 height 104
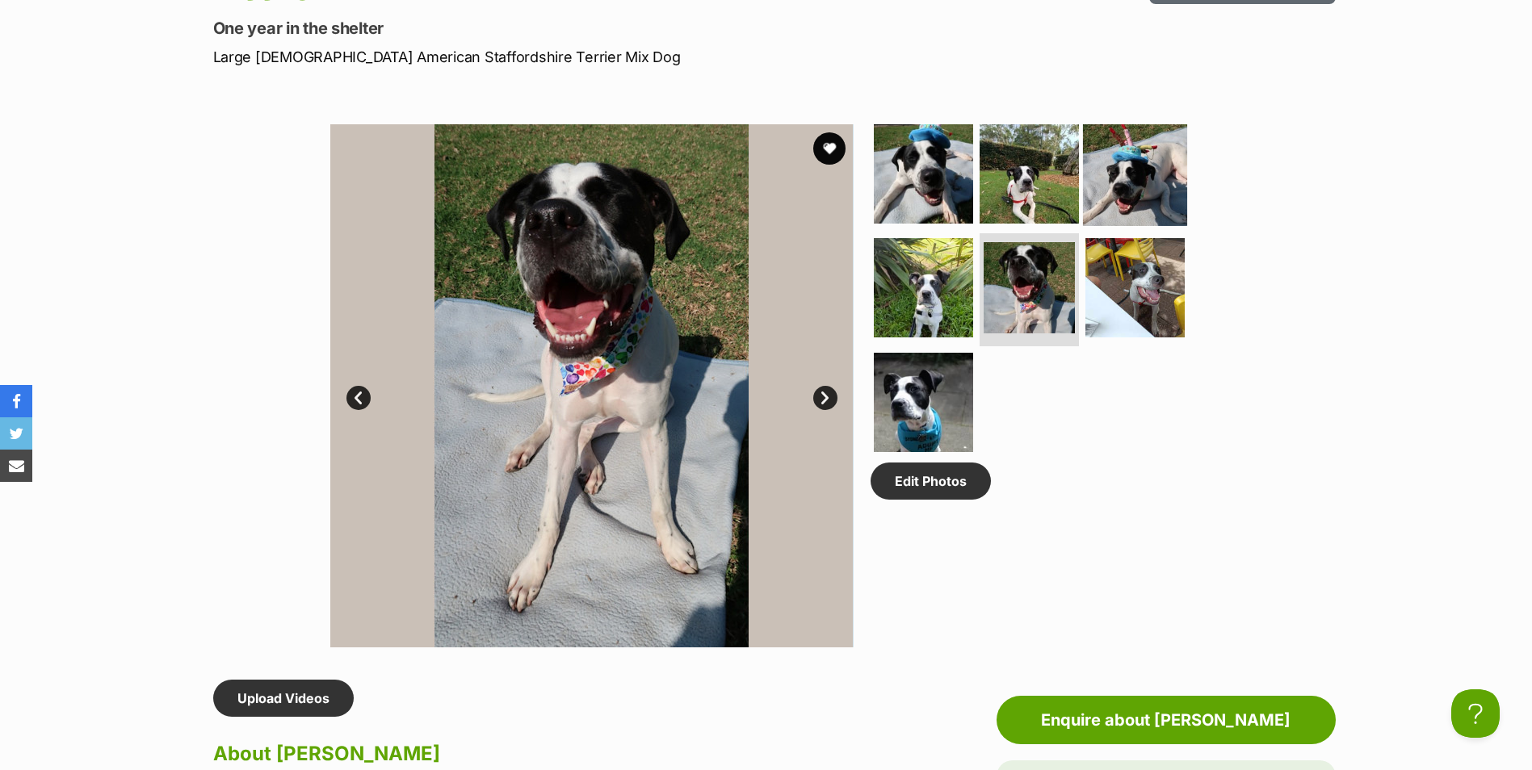
click at [1123, 200] on img at bounding box center [1135, 173] width 104 height 104
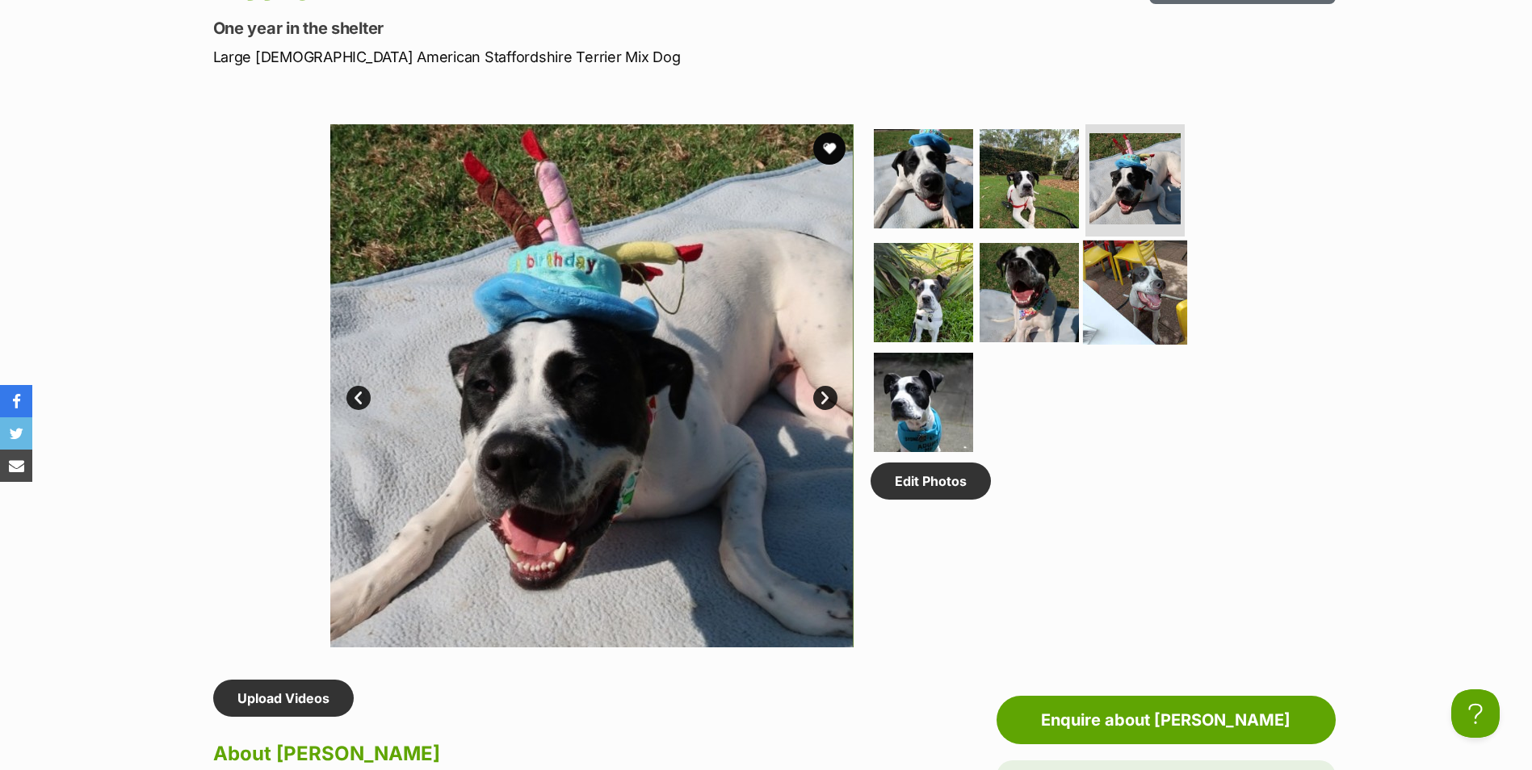
click at [1100, 303] on img at bounding box center [1135, 293] width 104 height 104
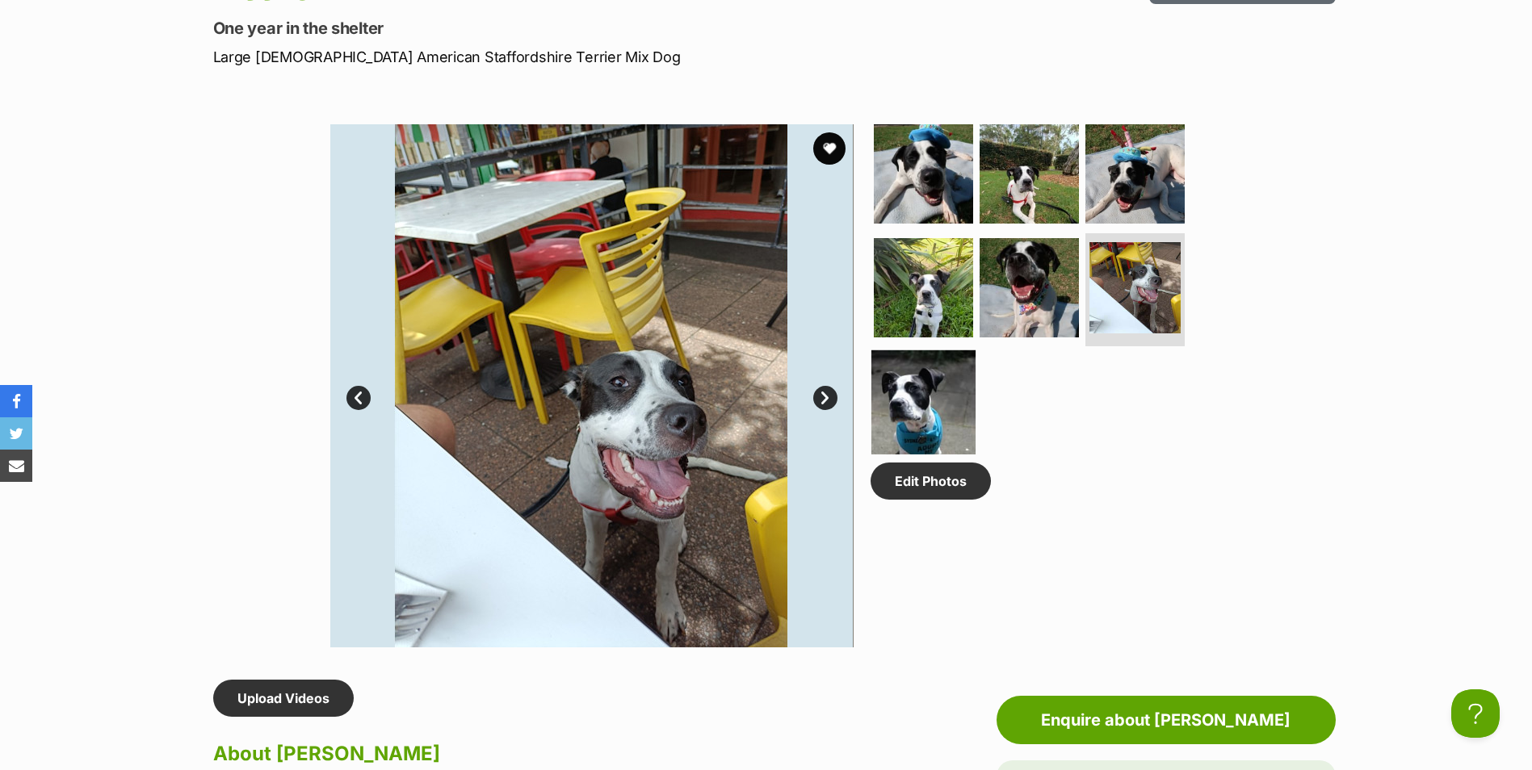
click at [929, 437] on img at bounding box center [923, 402] width 104 height 104
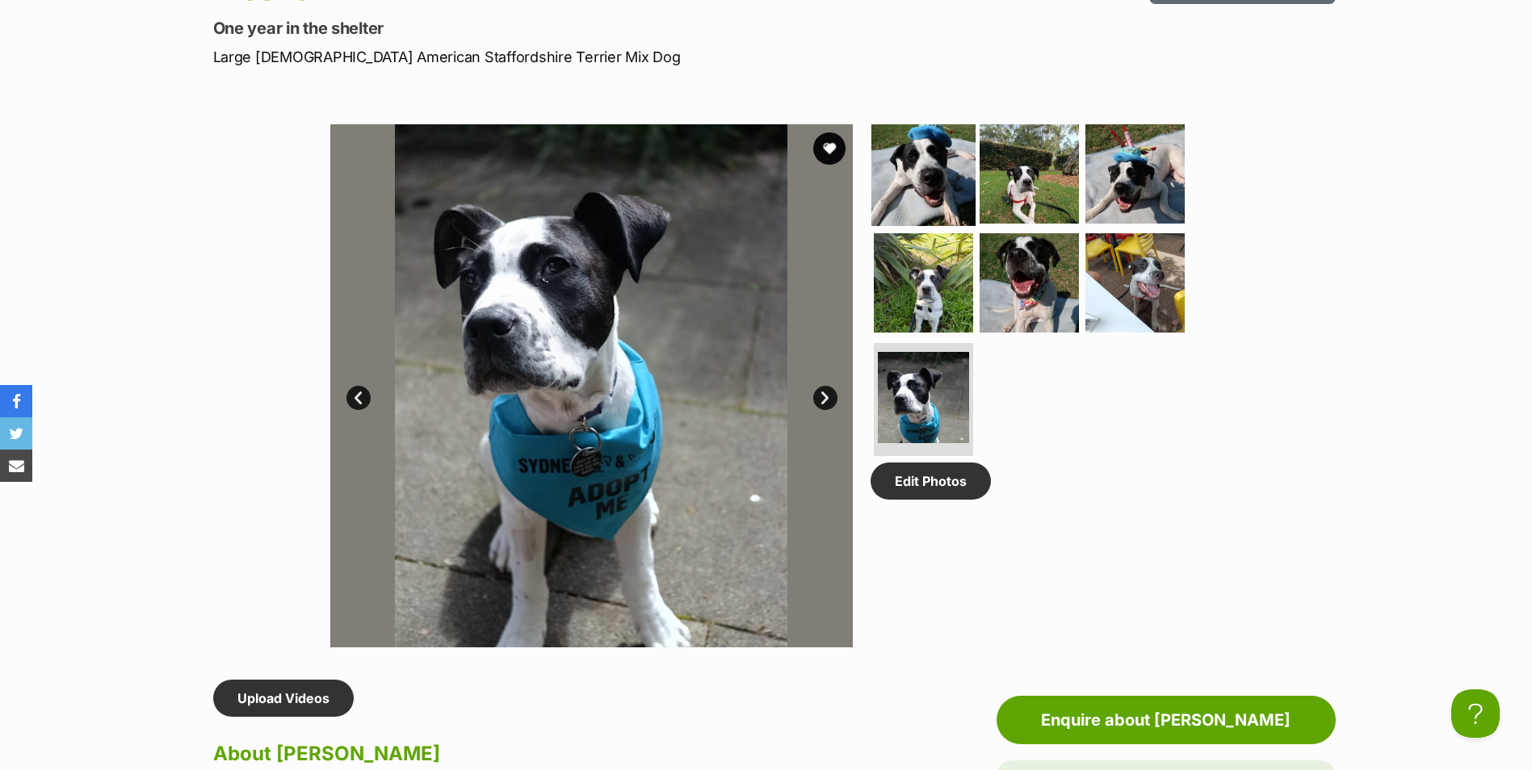
click at [950, 181] on img at bounding box center [923, 173] width 104 height 104
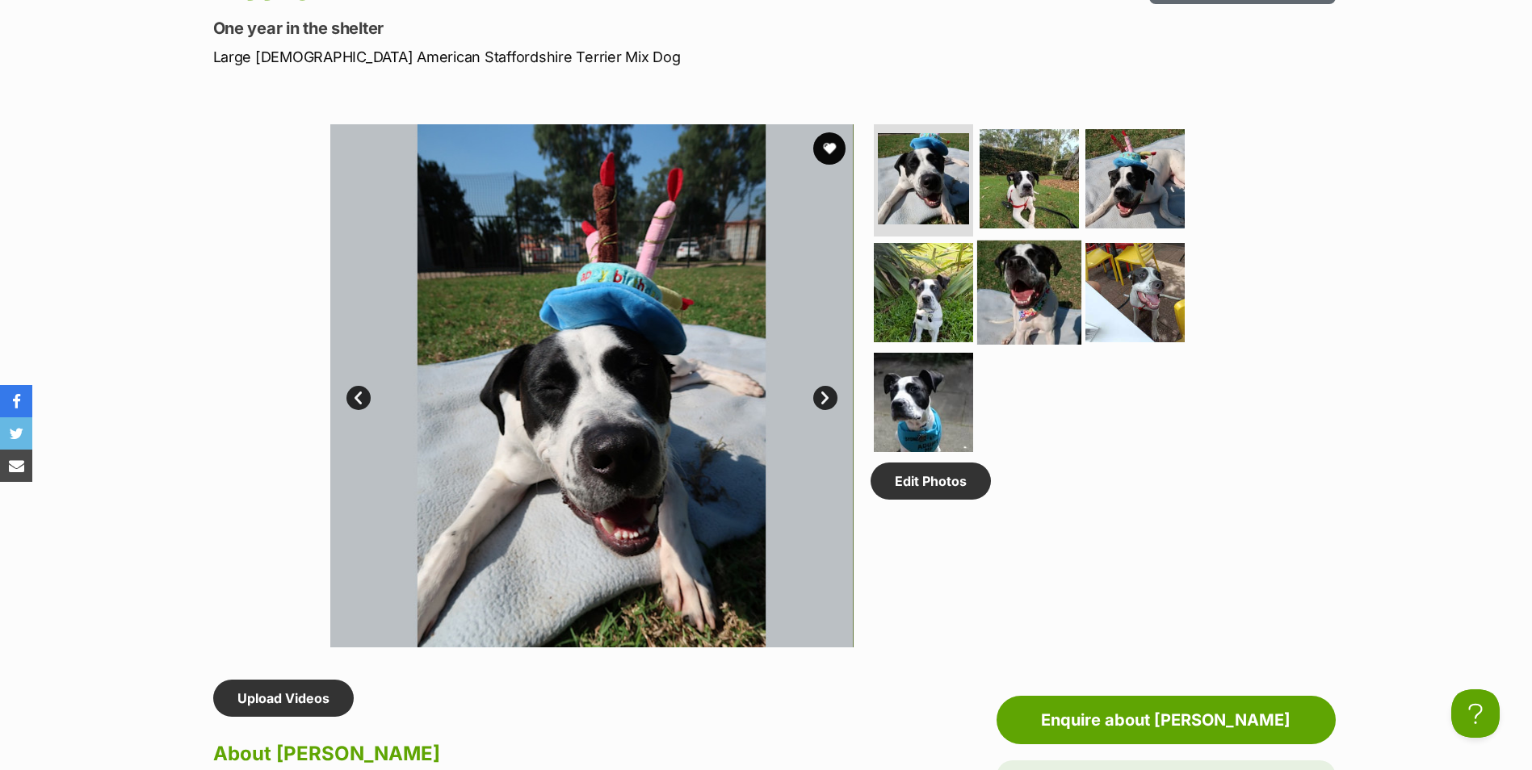
click at [1033, 296] on img at bounding box center [1029, 293] width 104 height 104
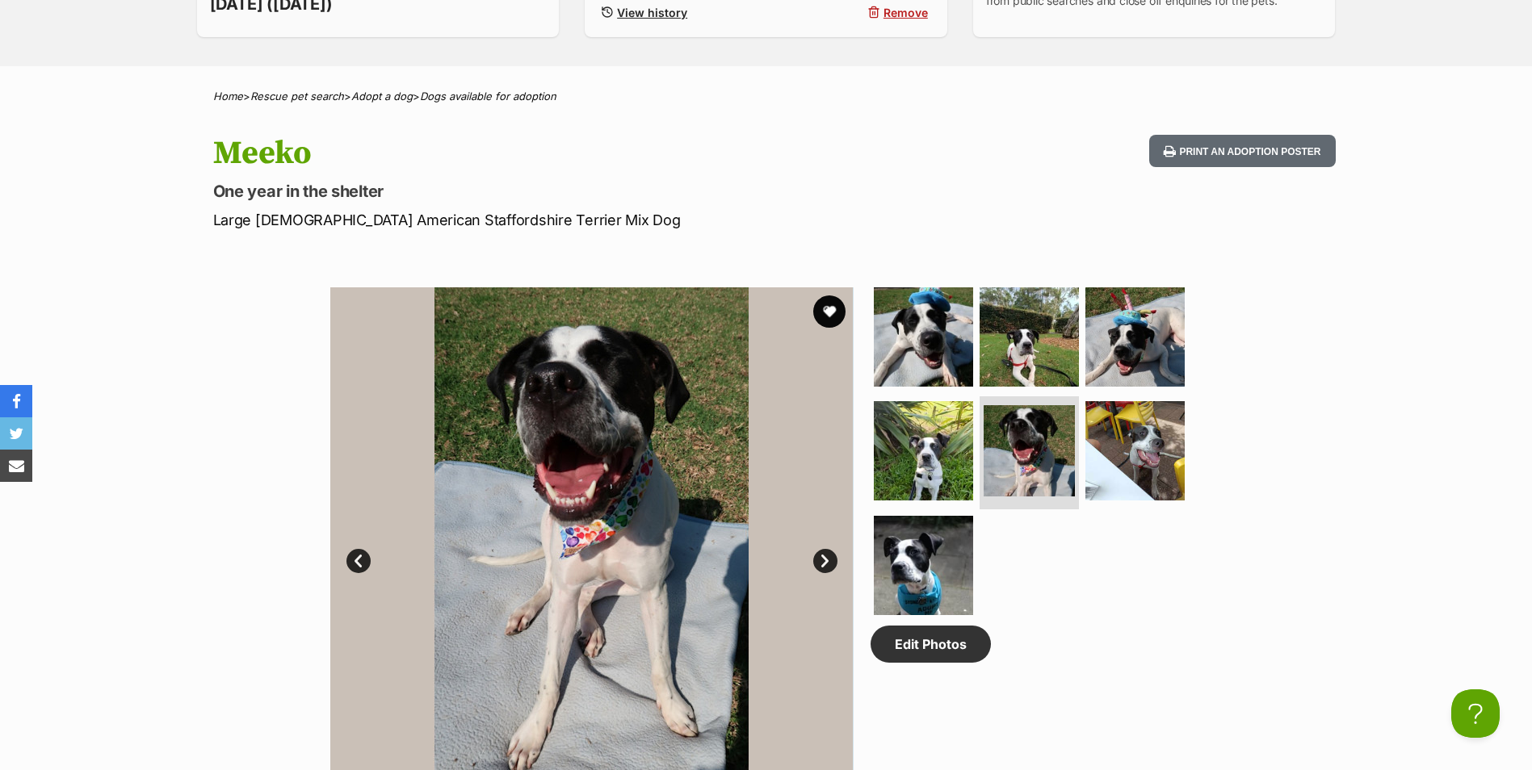
scroll to position [404, 0]
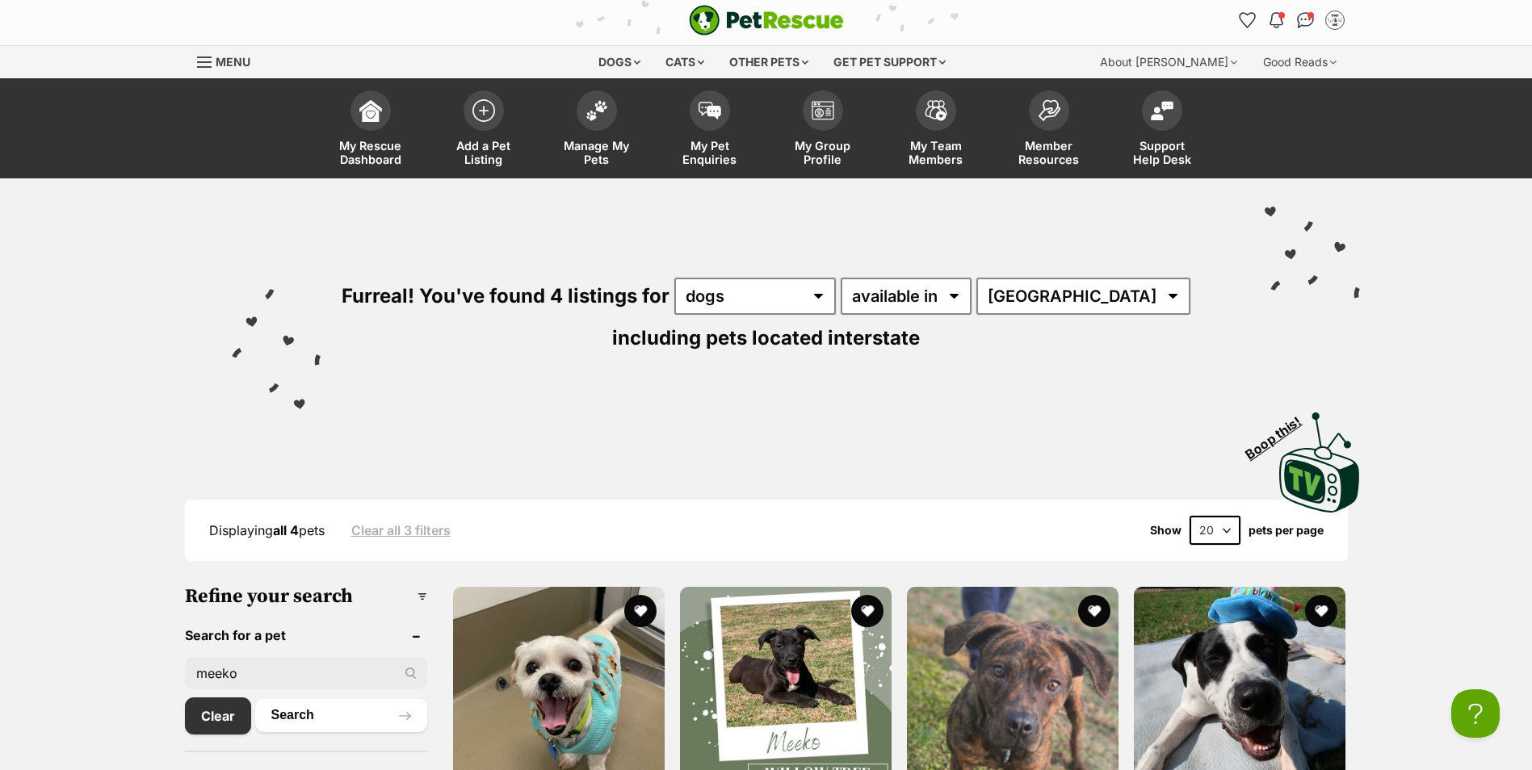
scroll to position [162, 0]
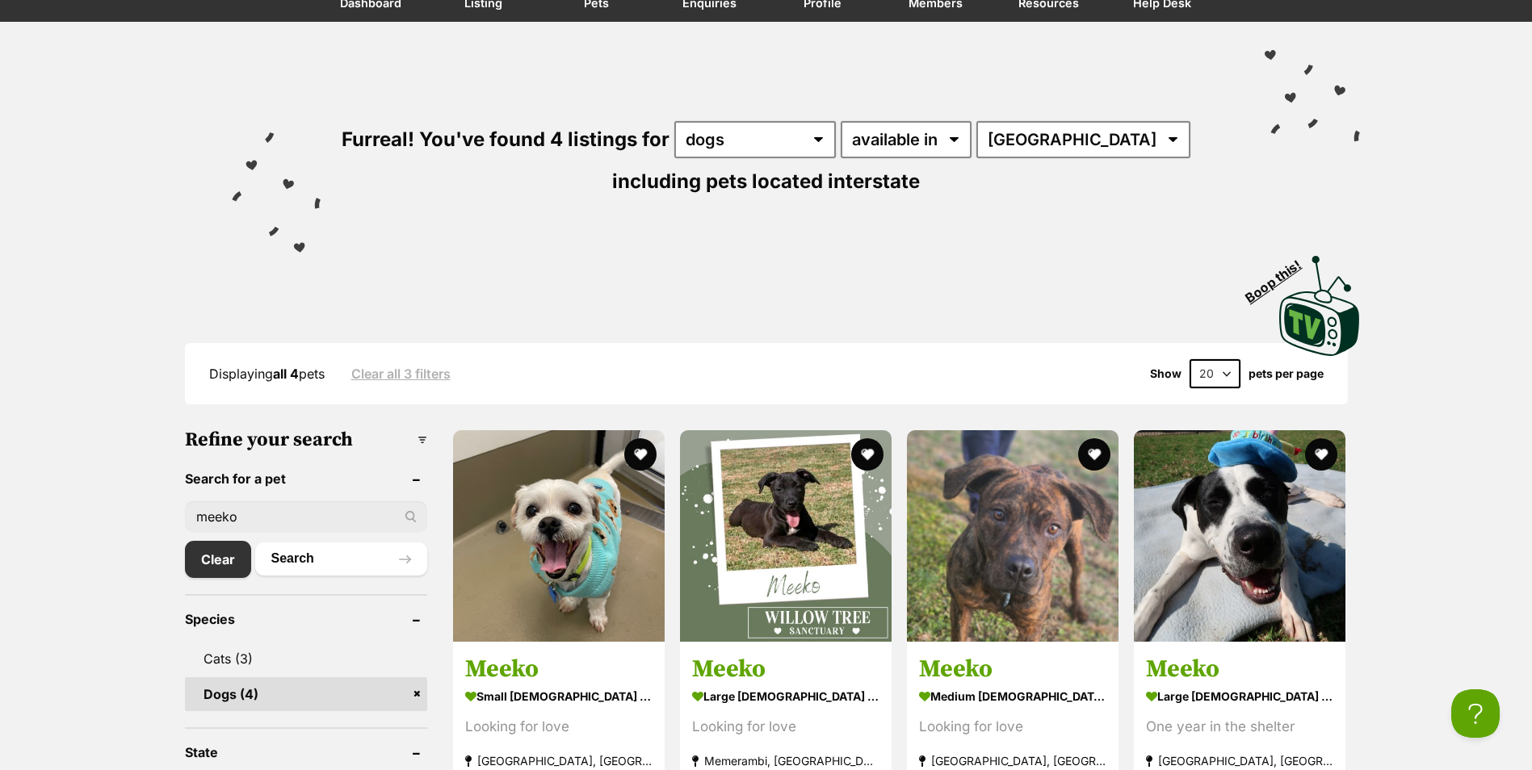
click at [219, 516] on input "meeko" at bounding box center [306, 517] width 242 height 31
type input "coco"
click at [255, 543] on button "Search" at bounding box center [341, 559] width 172 height 32
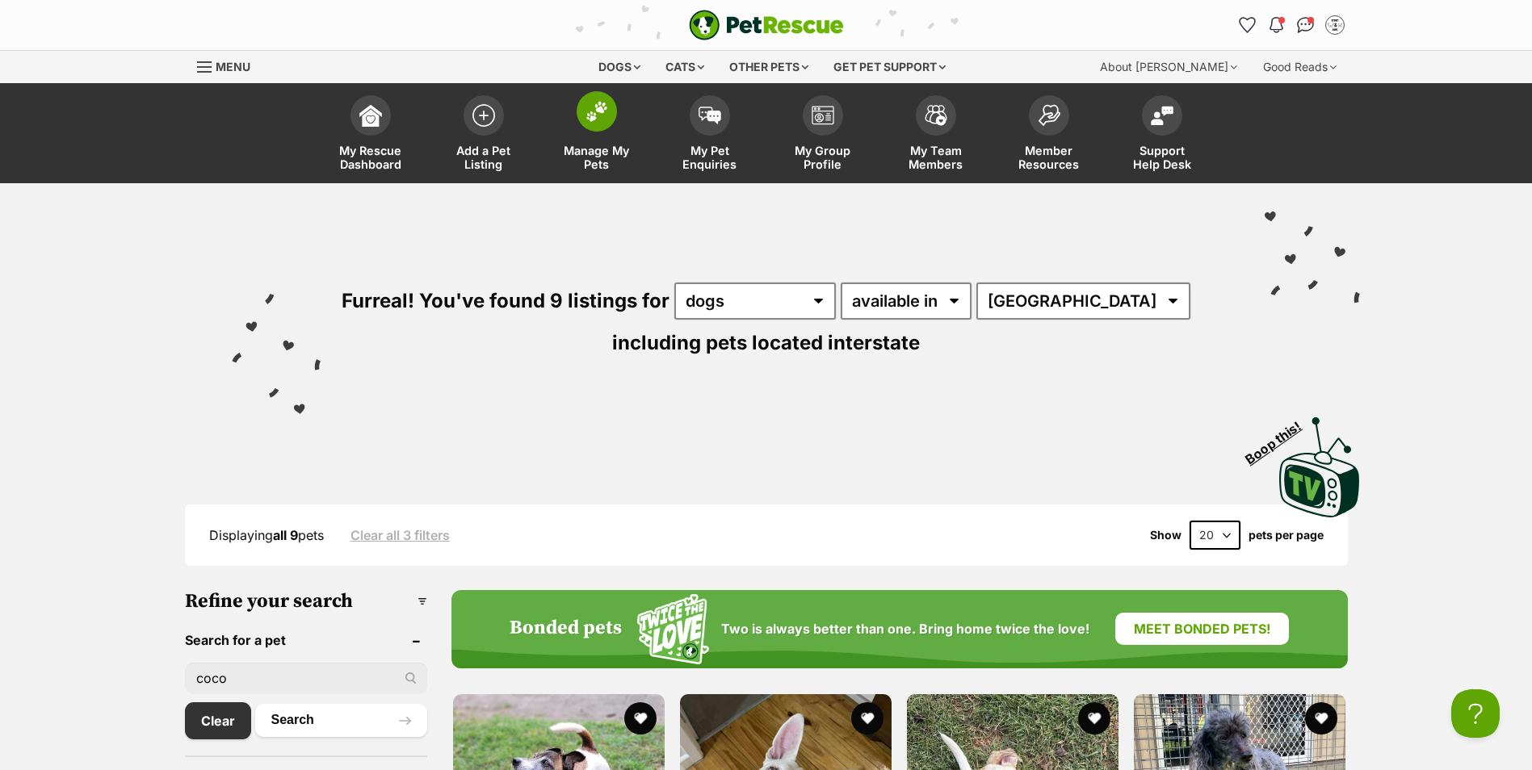
click at [601, 149] on span "Manage My Pets" at bounding box center [596, 157] width 73 height 27
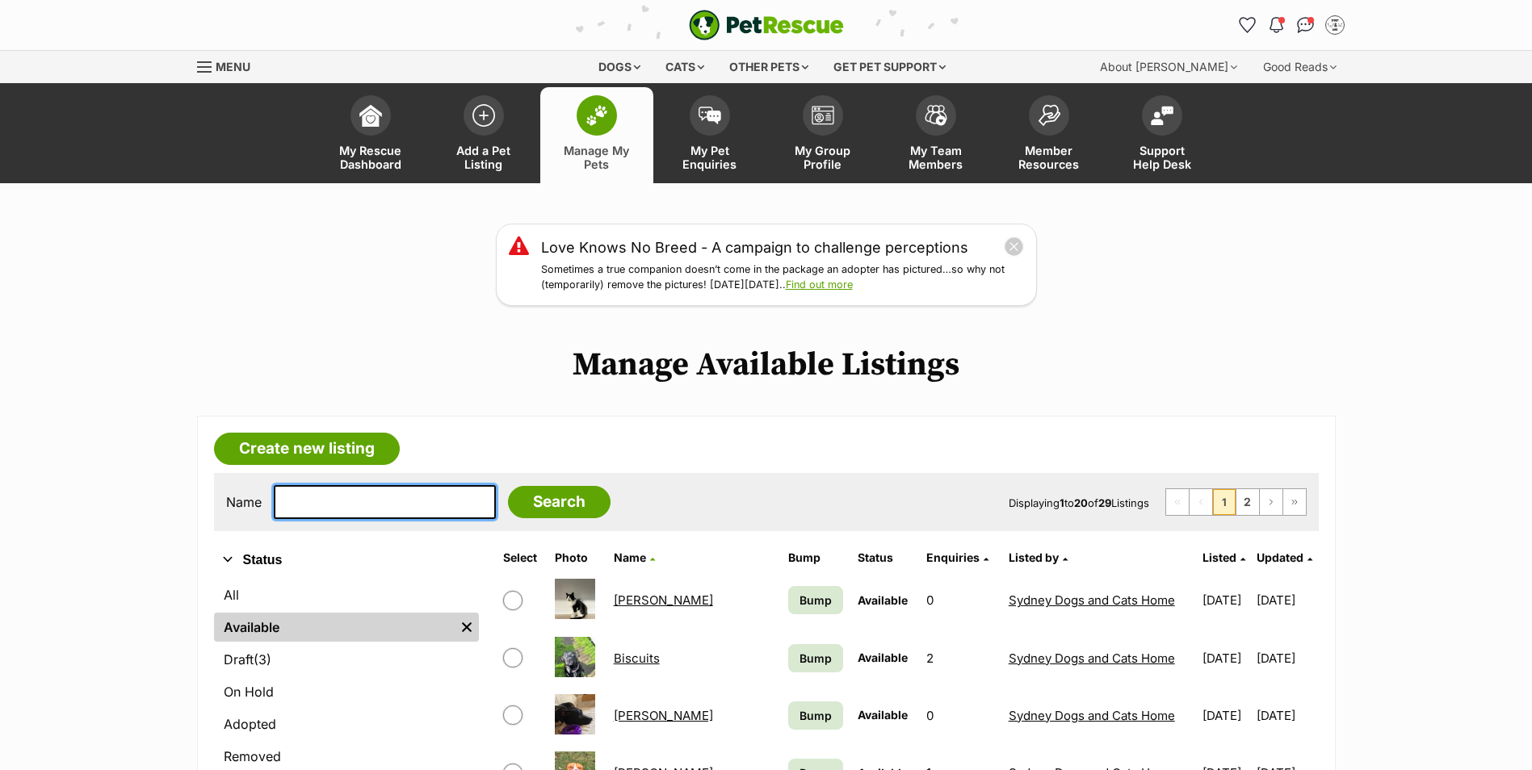
click at [418, 502] on input "text" at bounding box center [385, 502] width 222 height 34
type input "coco"
click at [524, 493] on input "Search" at bounding box center [559, 502] width 103 height 32
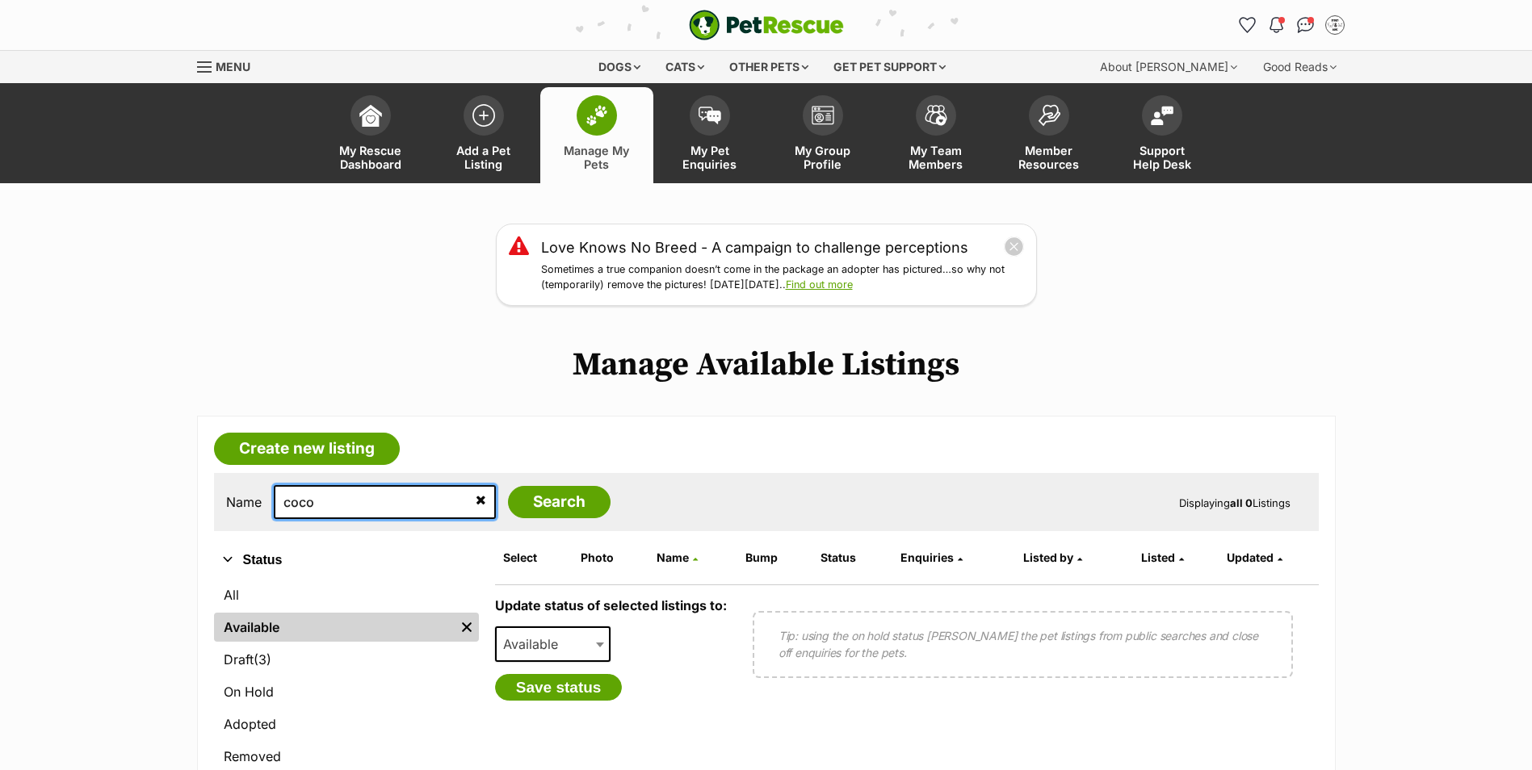
drag, startPoint x: 372, startPoint y: 500, endPoint x: 271, endPoint y: 498, distance: 101.8
click at [271, 500] on div "Name coco Search" at bounding box center [418, 502] width 384 height 34
type input "franky"
click at [508, 486] on input "Search" at bounding box center [559, 502] width 103 height 32
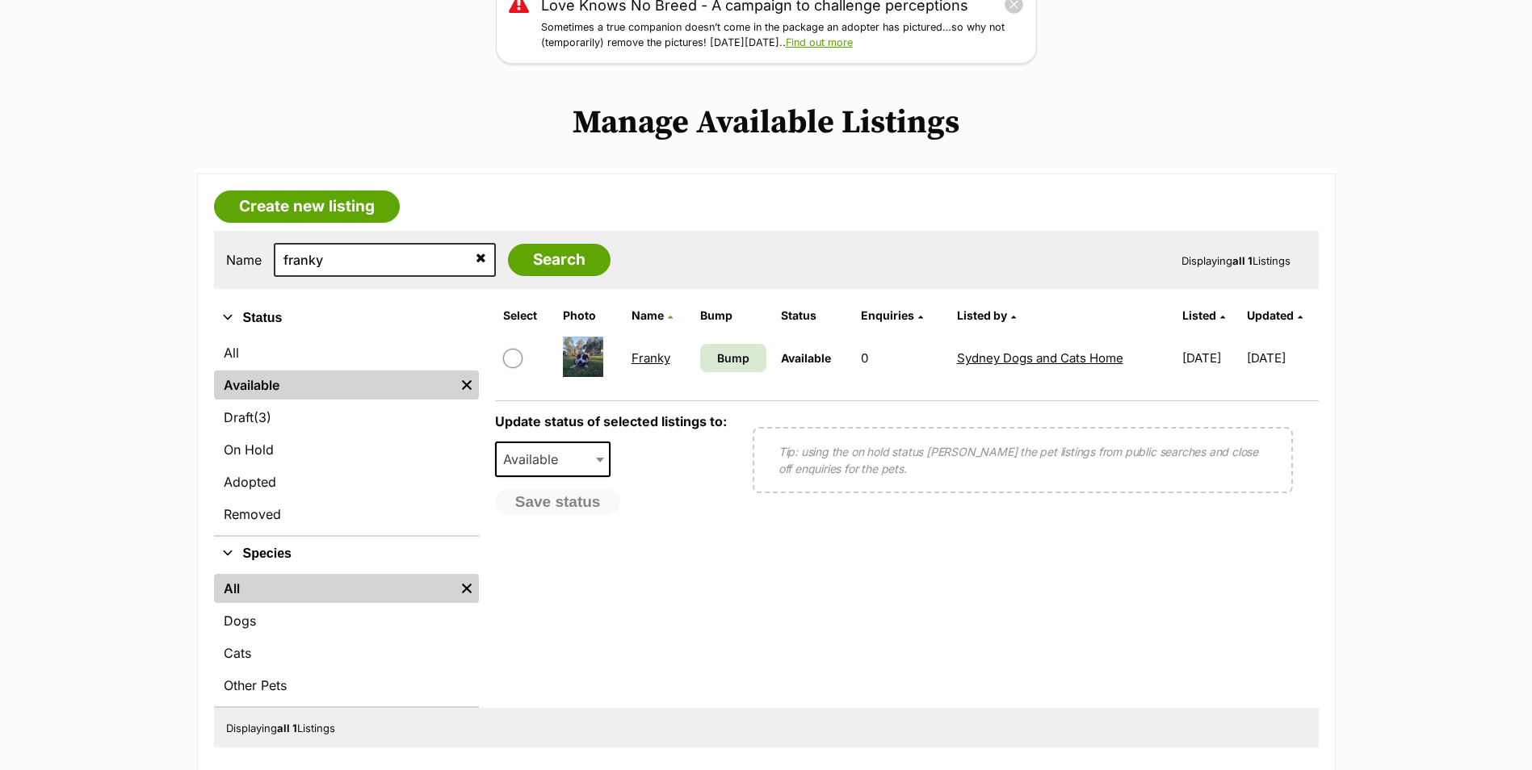
scroll to position [242, 0]
click at [595, 359] on img at bounding box center [583, 357] width 40 height 40
click at [594, 350] on img at bounding box center [583, 357] width 40 height 40
click at [652, 356] on link "Franky" at bounding box center [651, 357] width 39 height 15
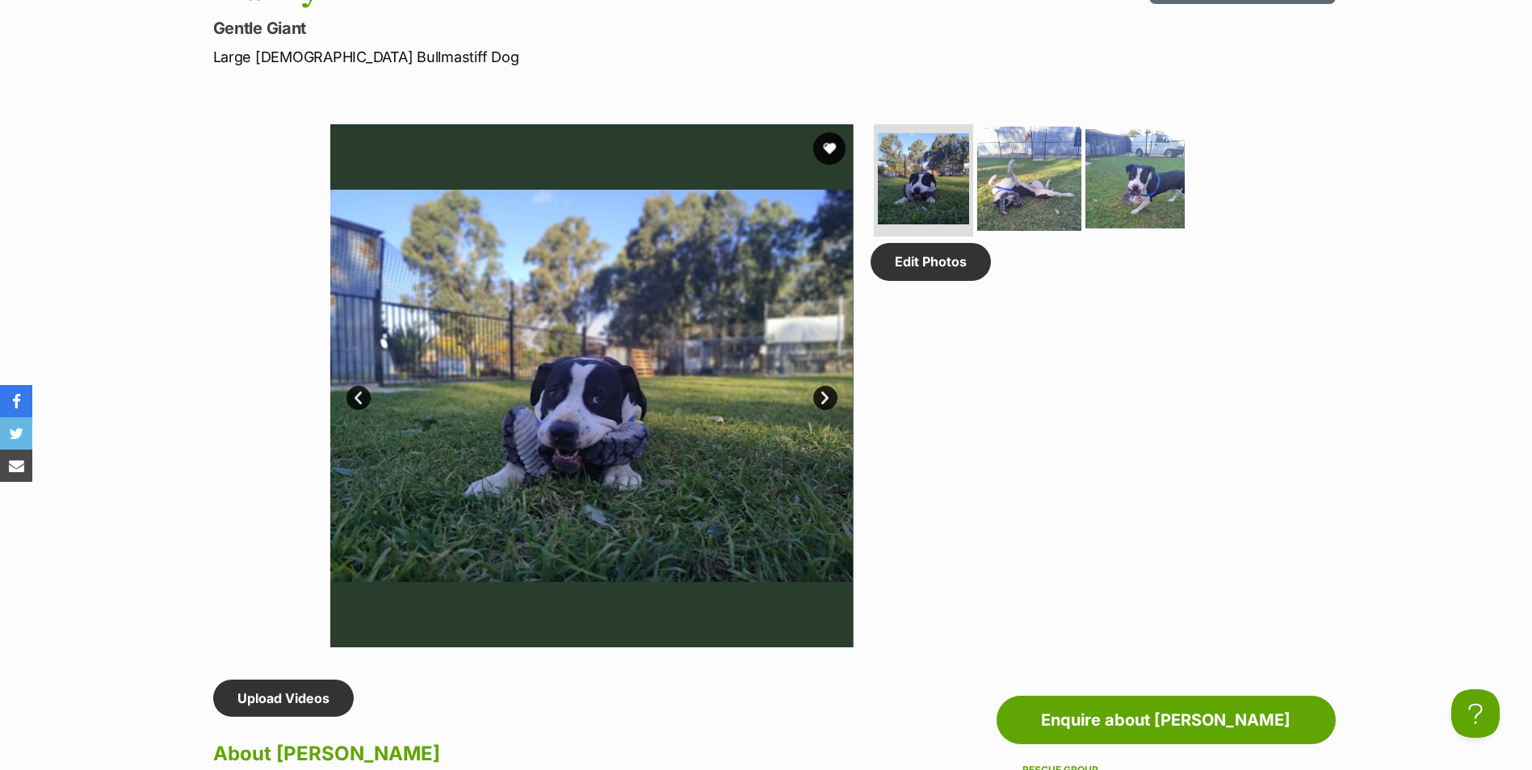
click at [996, 178] on img at bounding box center [1029, 178] width 104 height 104
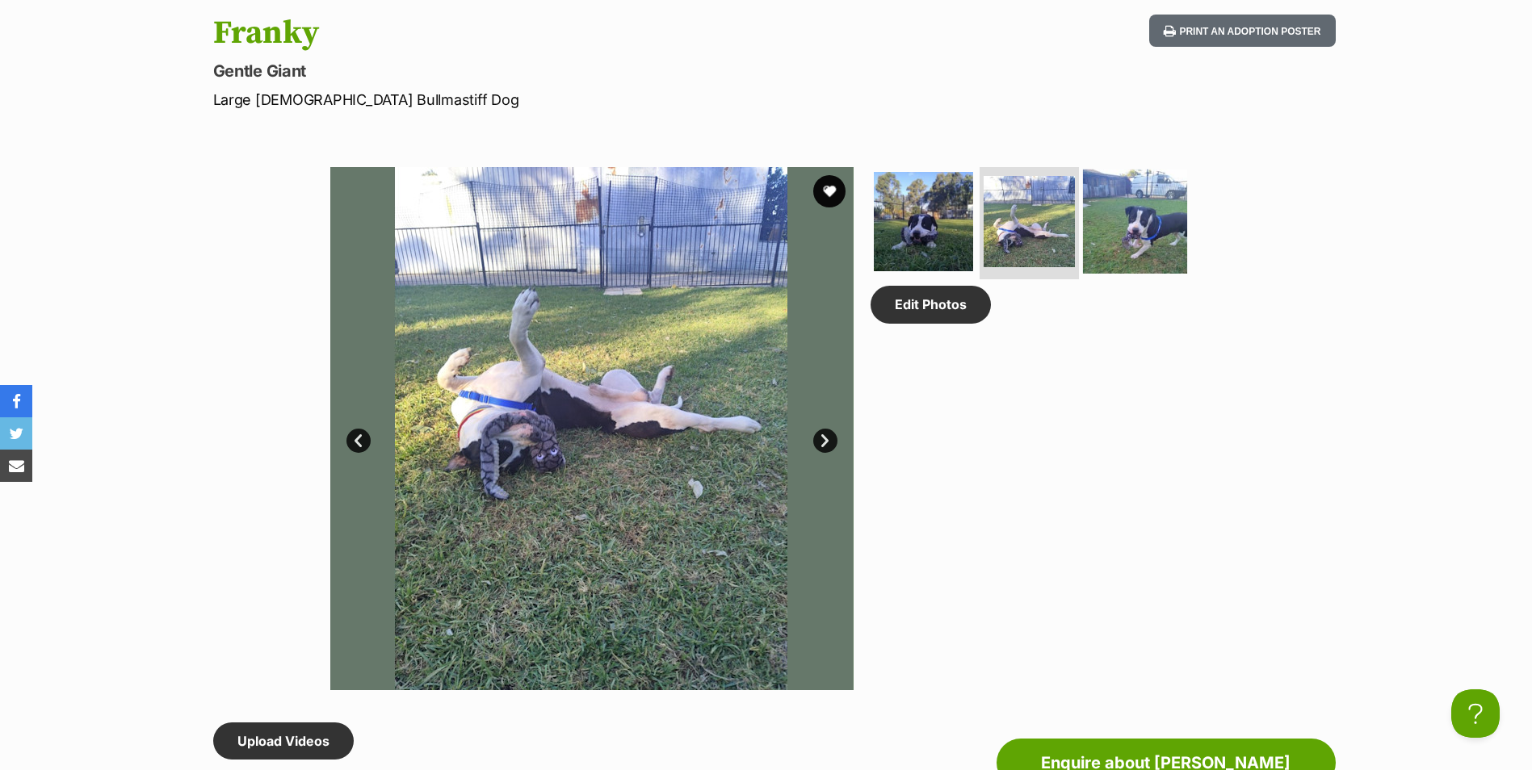
scroll to position [646, 0]
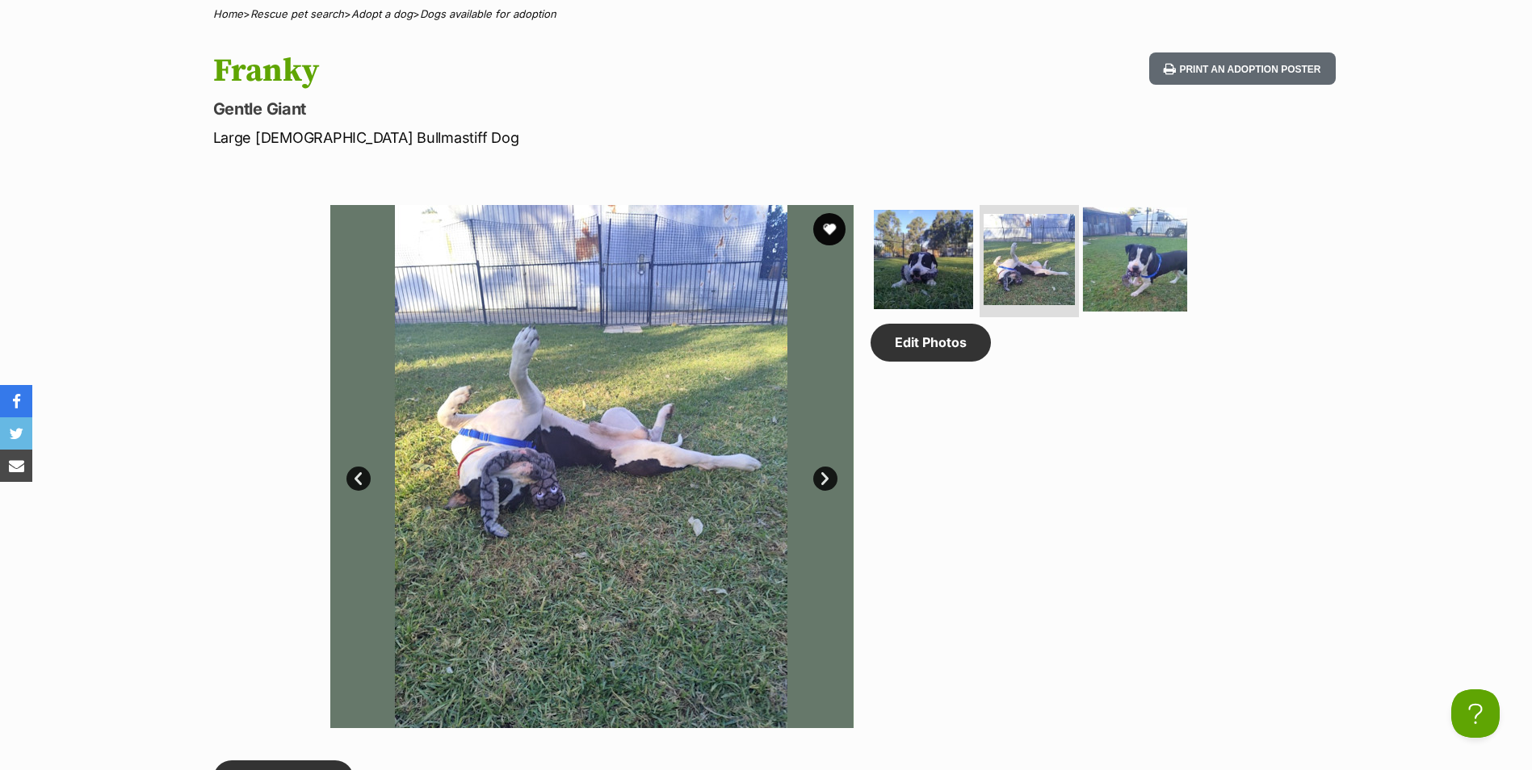
click at [1112, 254] on img at bounding box center [1135, 259] width 104 height 104
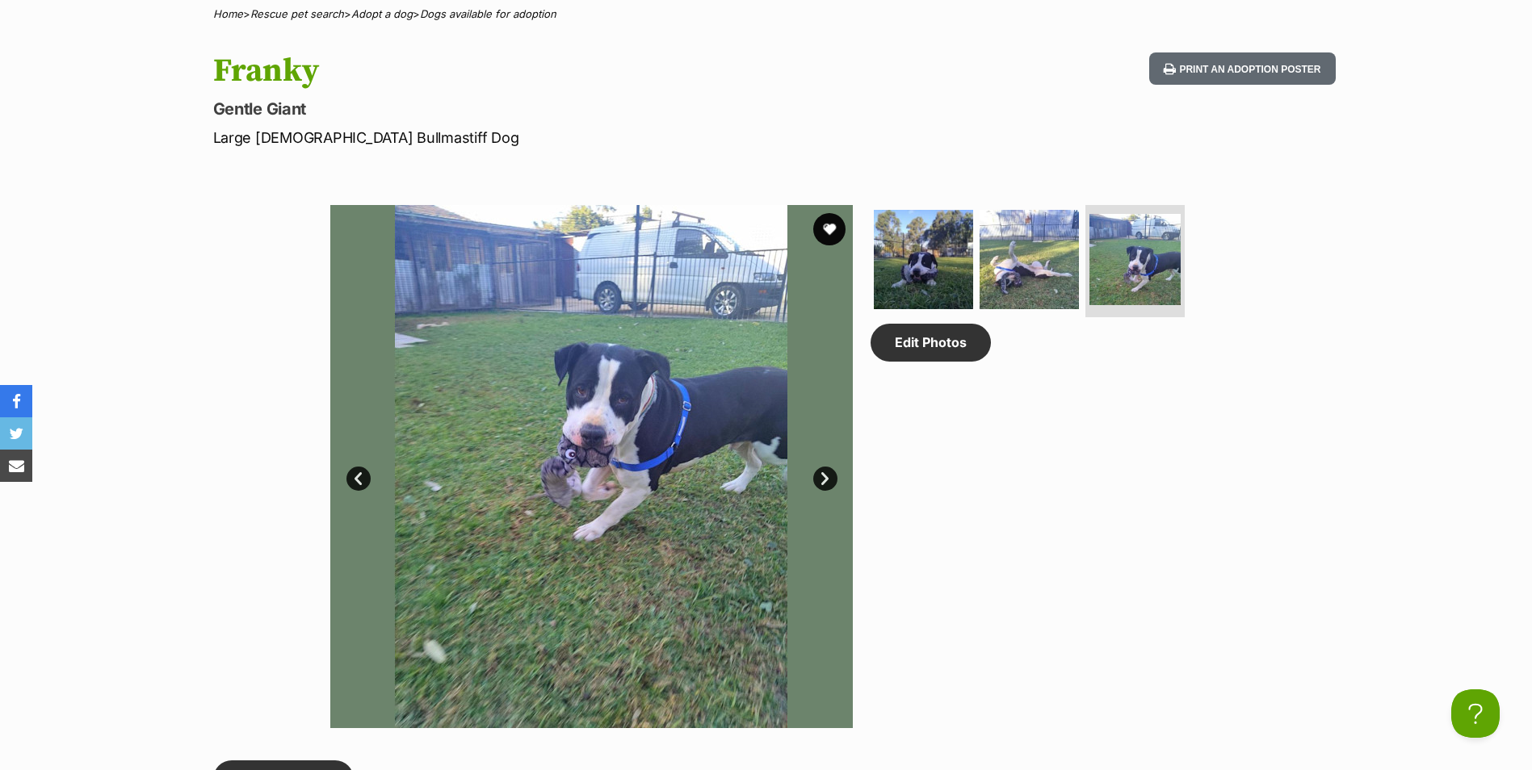
scroll to position [0, 0]
drag, startPoint x: 1164, startPoint y: 432, endPoint x: 1122, endPoint y: 414, distance: 45.6
click at [1164, 432] on div "Edit Photos" at bounding box center [1036, 466] width 331 height 523
click at [921, 283] on img at bounding box center [923, 259] width 104 height 104
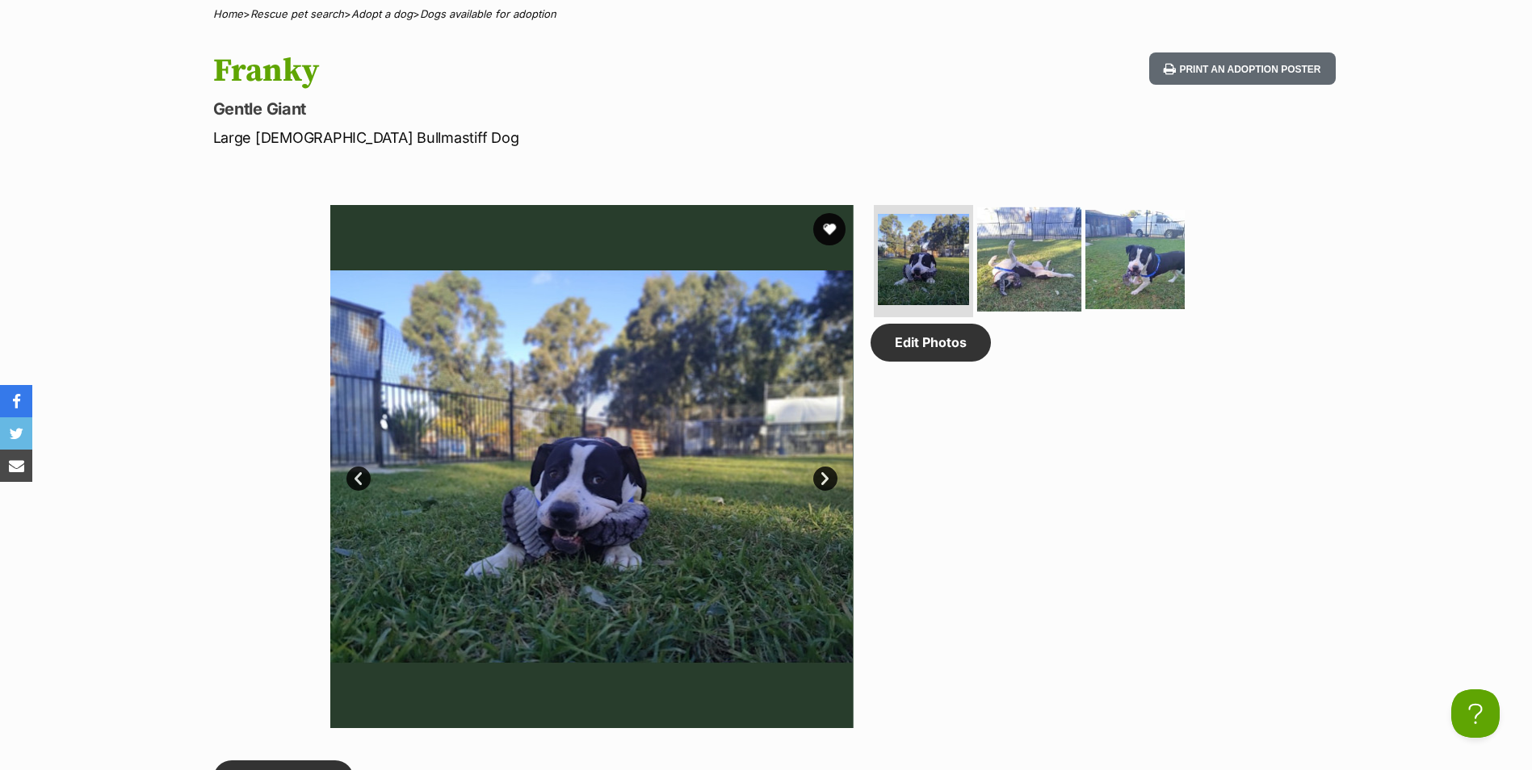
click at [1040, 247] on img at bounding box center [1029, 259] width 104 height 104
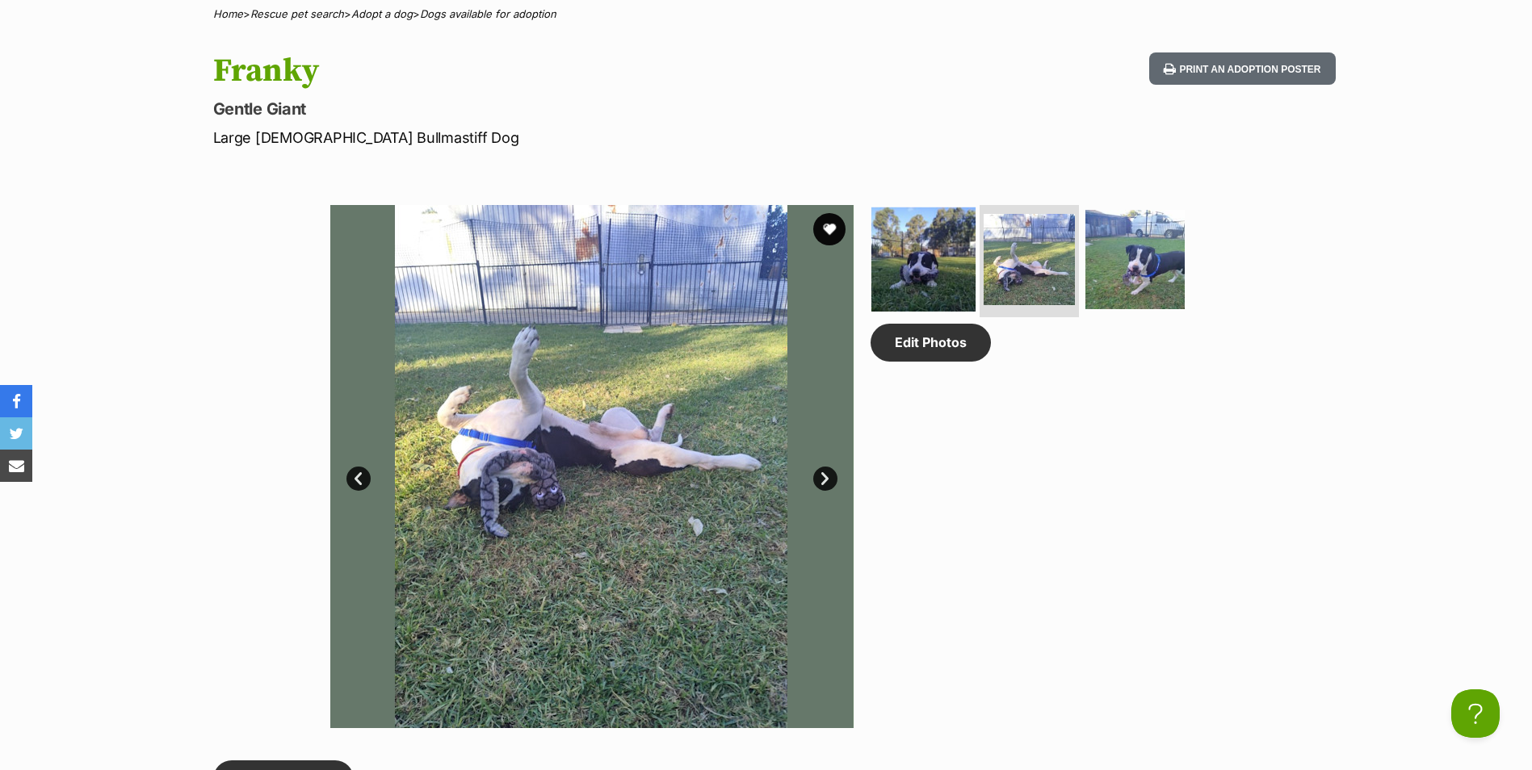
click at [923, 268] on img at bounding box center [923, 259] width 104 height 104
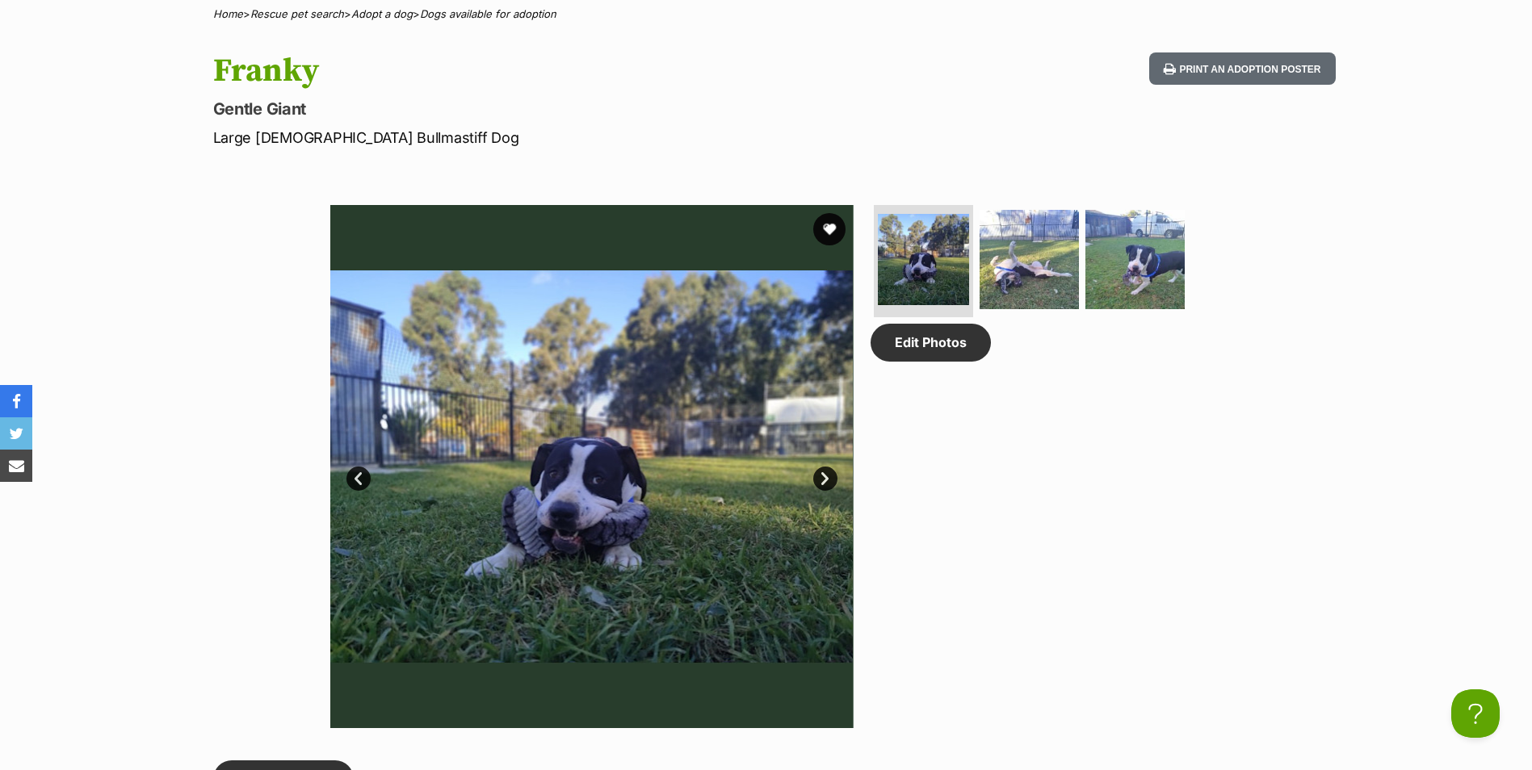
drag, startPoint x: 1275, startPoint y: 296, endPoint x: 1215, endPoint y: 136, distance: 170.7
click at [1276, 296] on div "Available 1 of 3 images 1 of 3 images 1 of 3 images Next Prev 1 2 3 Edit Photos" at bounding box center [766, 455] width 1532 height 548
